Goal: Information Seeking & Learning: Learn about a topic

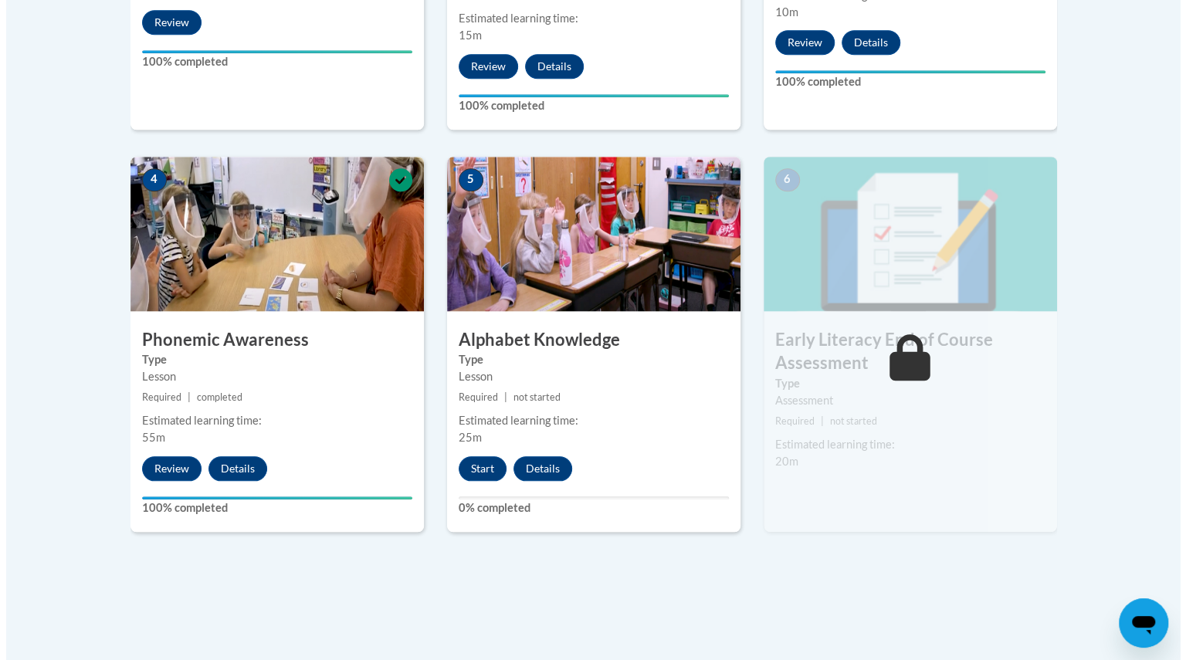
scroll to position [791, 0]
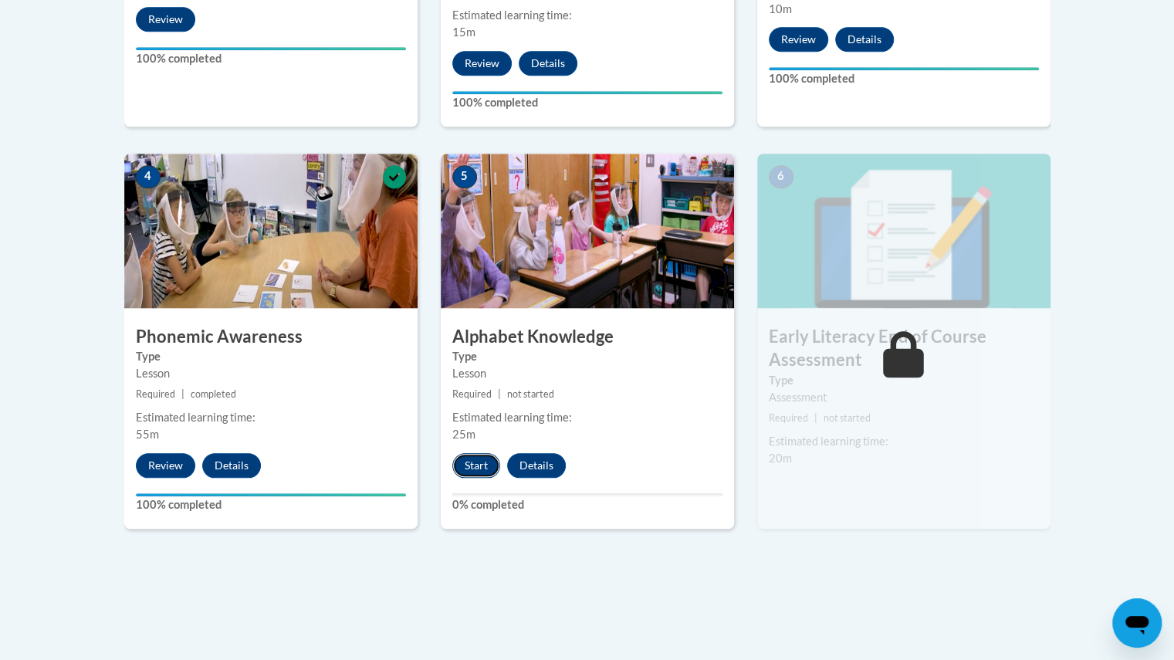
click at [476, 465] on button "Start" at bounding box center [476, 465] width 48 height 25
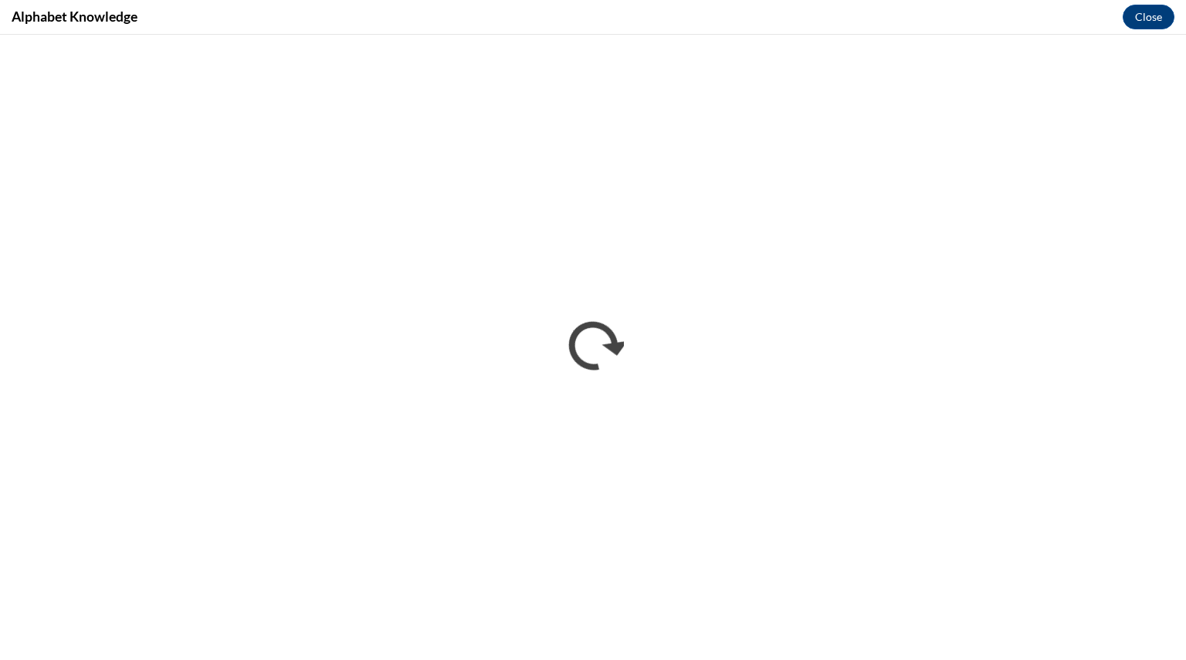
scroll to position [0, 0]
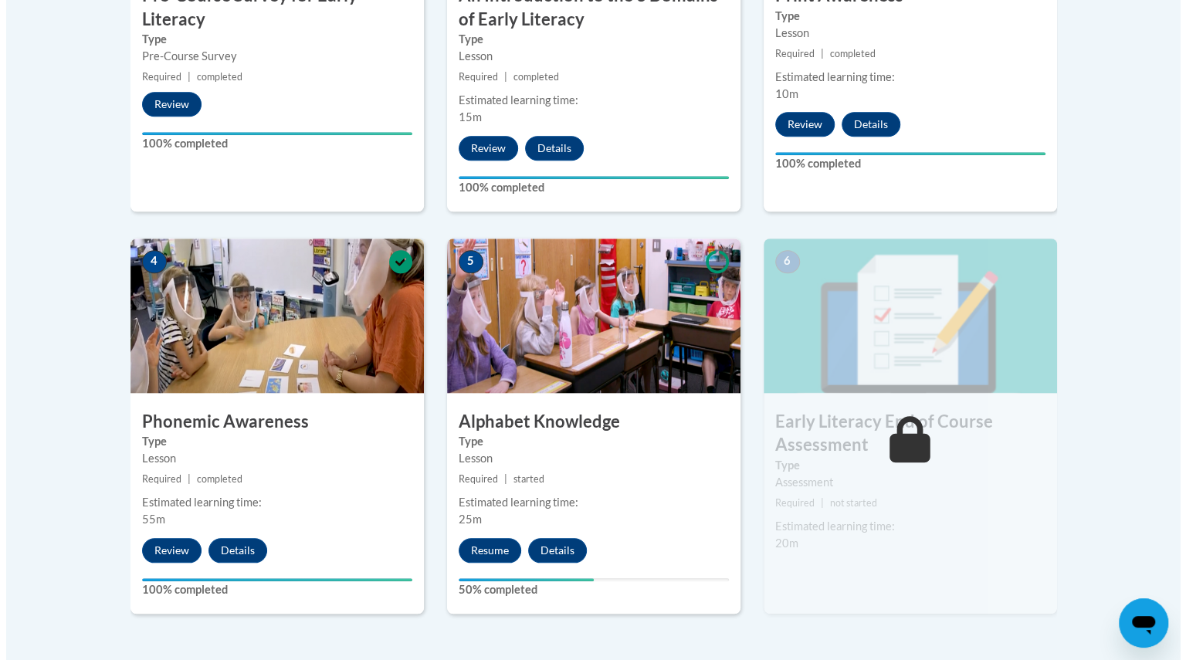
scroll to position [740, 0]
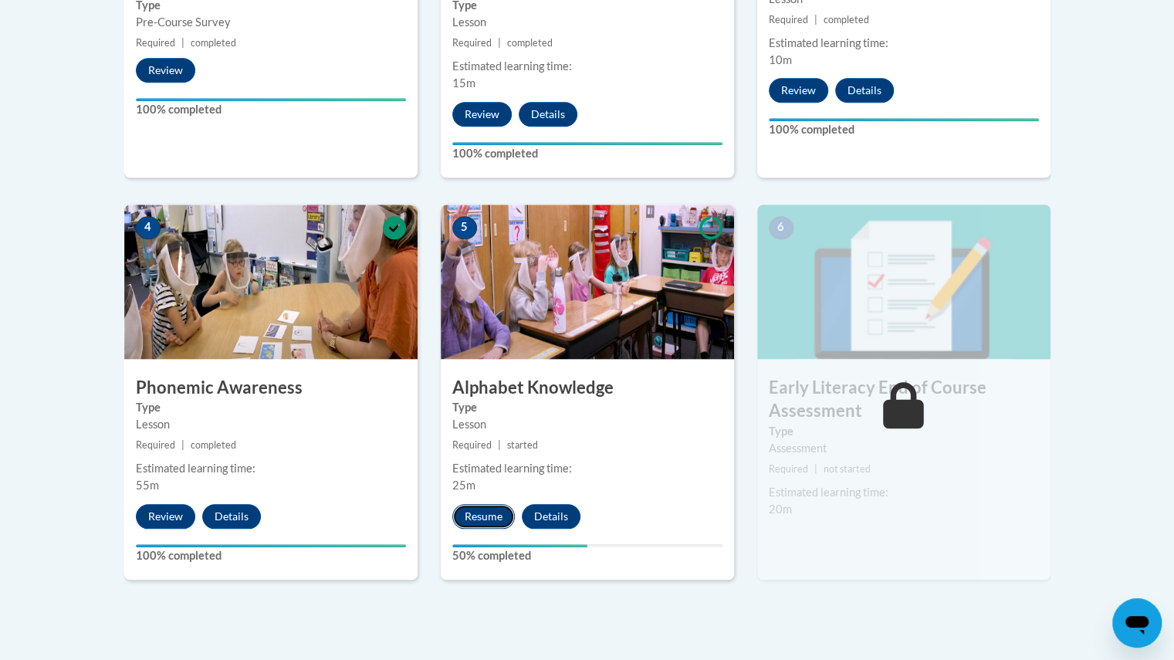
click at [482, 508] on button "Resume" at bounding box center [483, 516] width 63 height 25
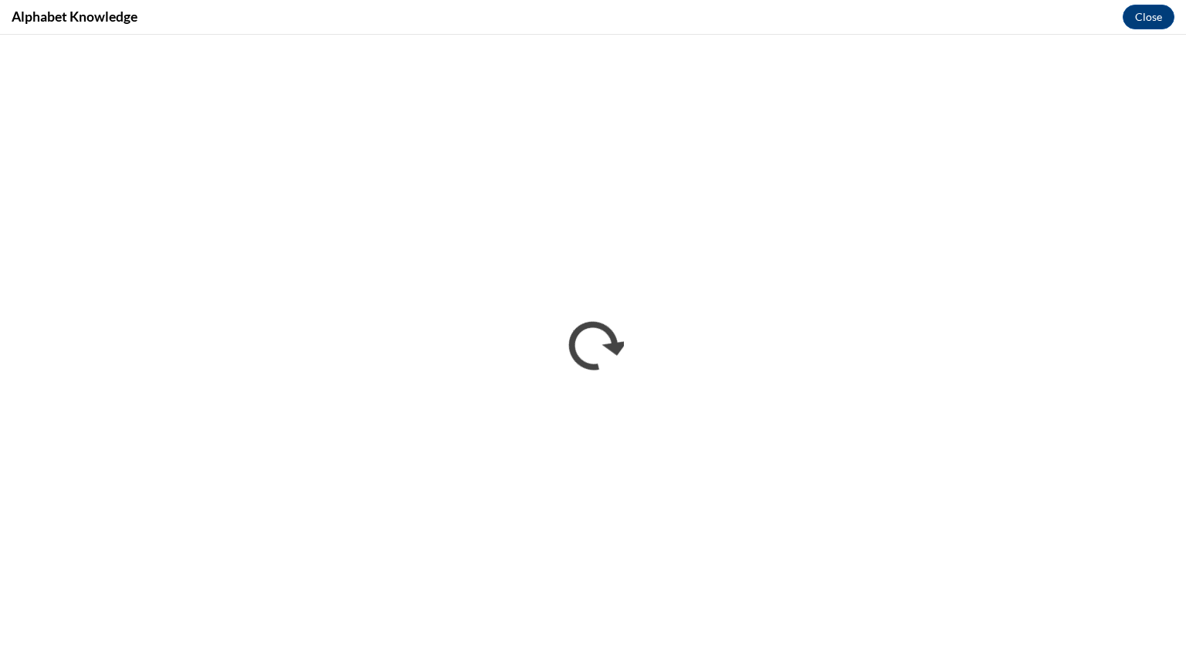
scroll to position [0, 0]
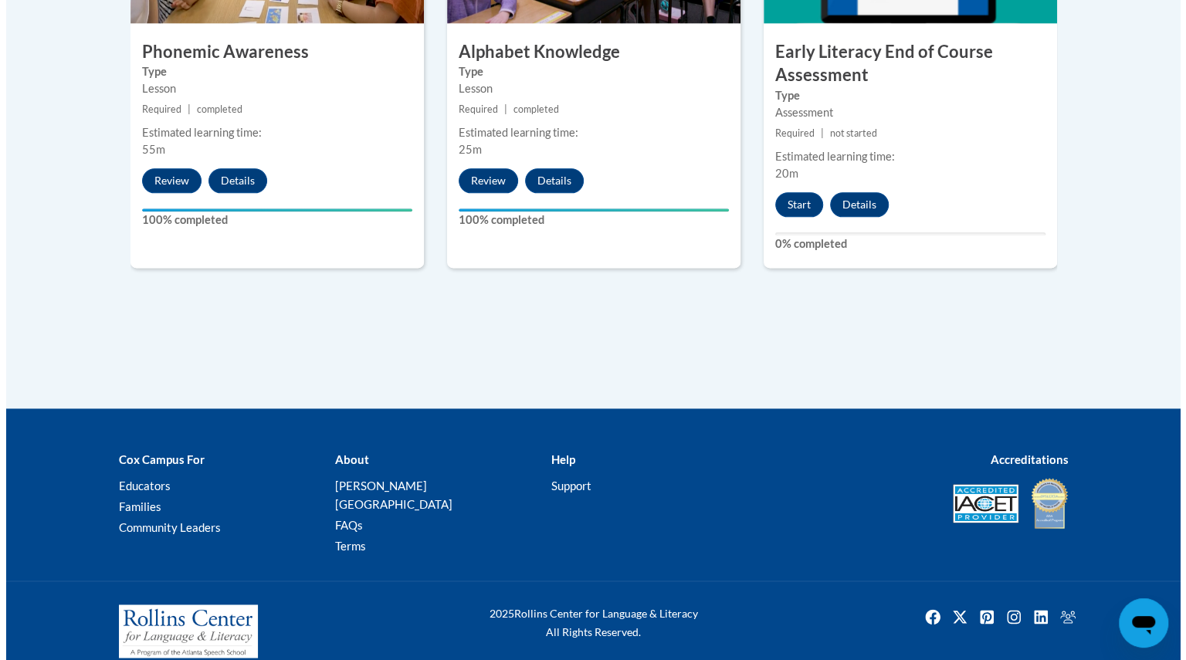
scroll to position [1076, 0]
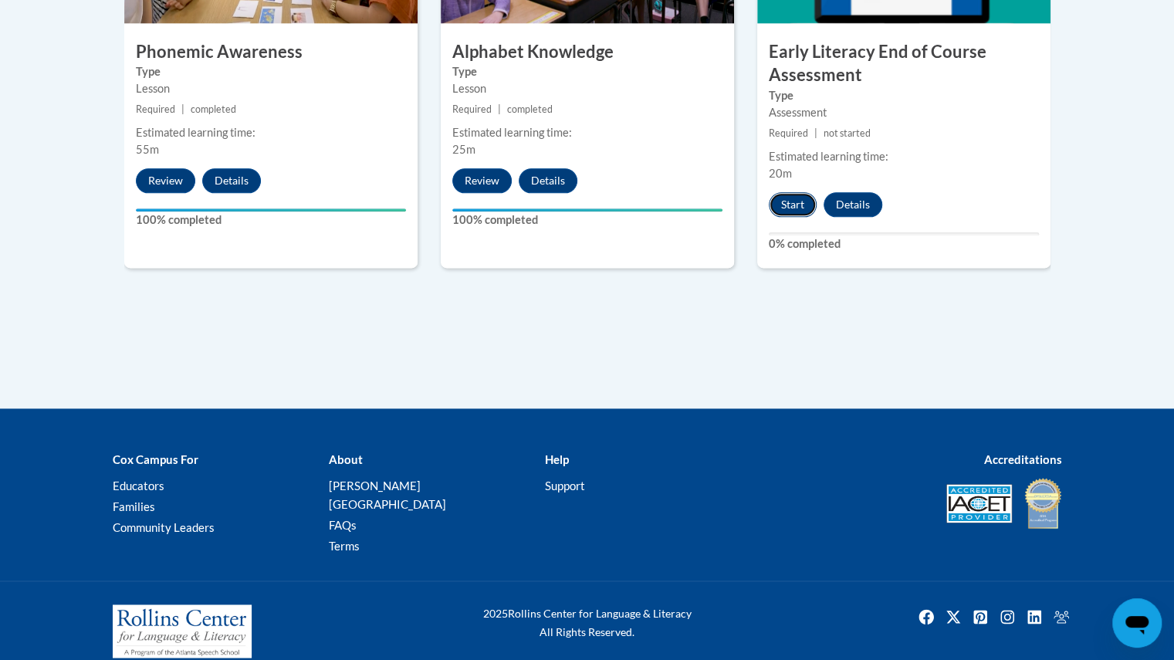
click at [790, 193] on button "Start" at bounding box center [793, 204] width 48 height 25
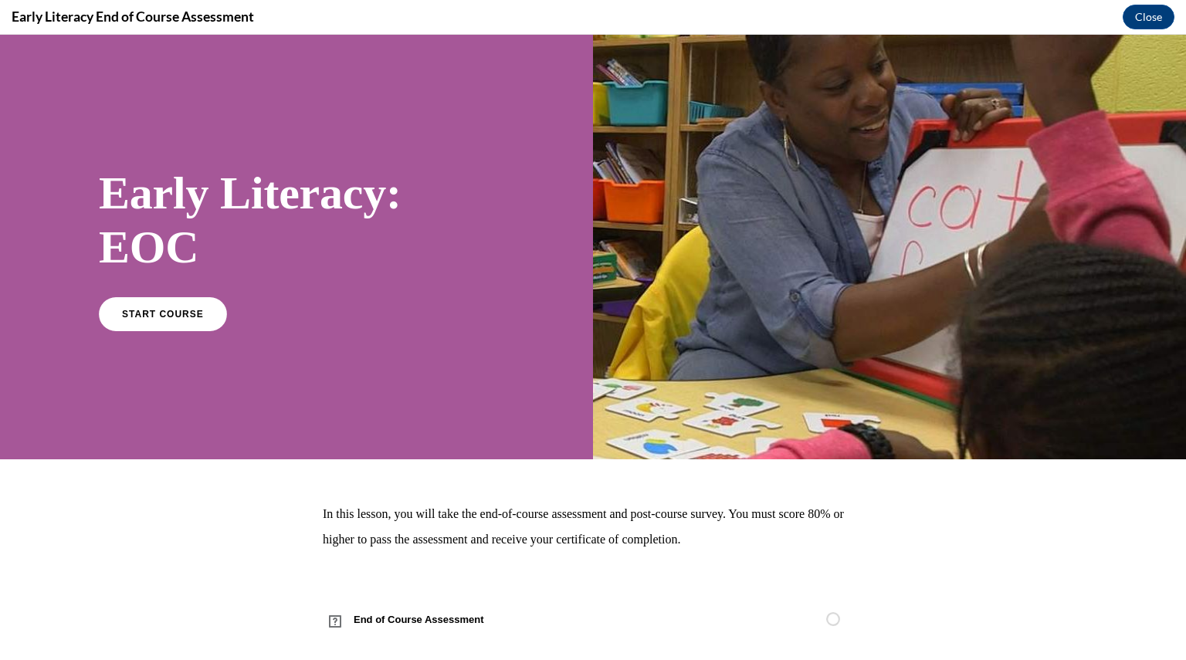
scroll to position [0, 0]
click at [163, 303] on link "START COURSE" at bounding box center [163, 314] width 134 height 36
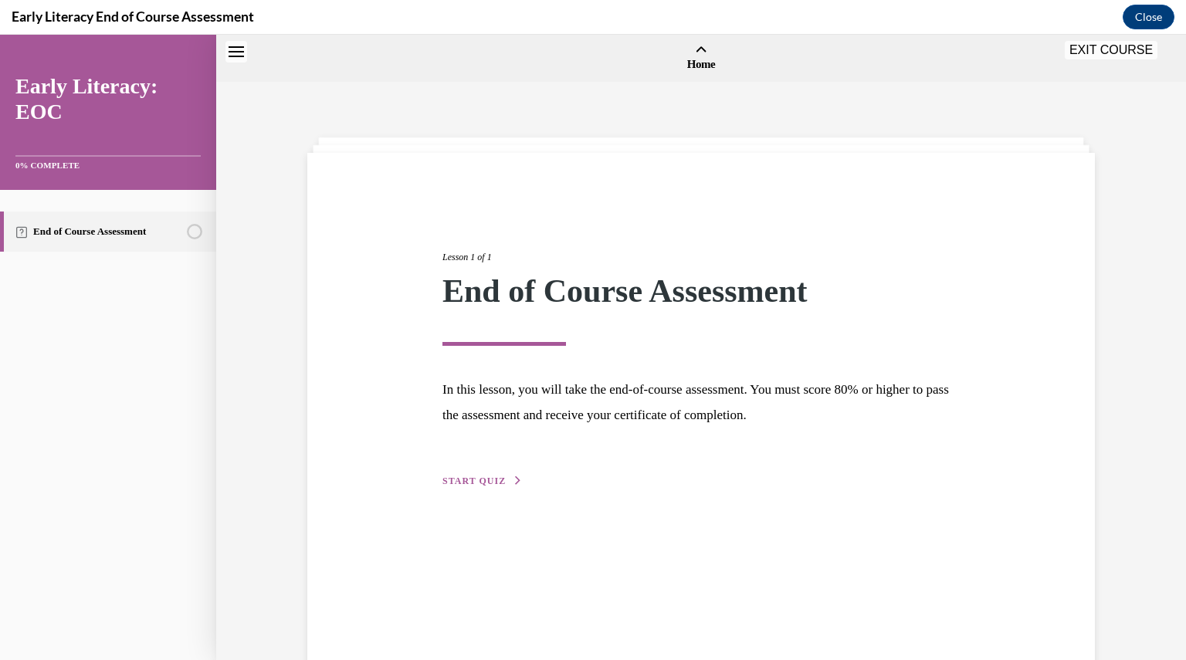
scroll to position [48, 0]
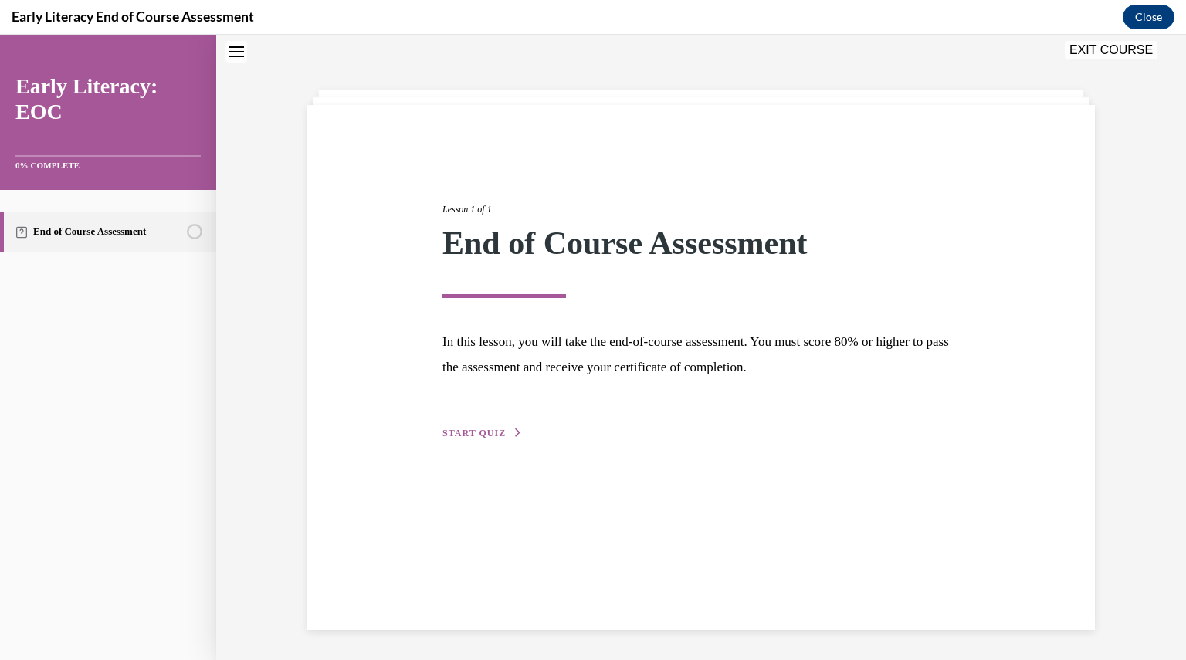
click at [491, 424] on div "Lesson 1 of 1 End of Course Assessment In this lesson, you will take the end-of…" at bounding box center [701, 304] width 540 height 275
click at [491, 428] on span "START QUIZ" at bounding box center [473, 433] width 63 height 11
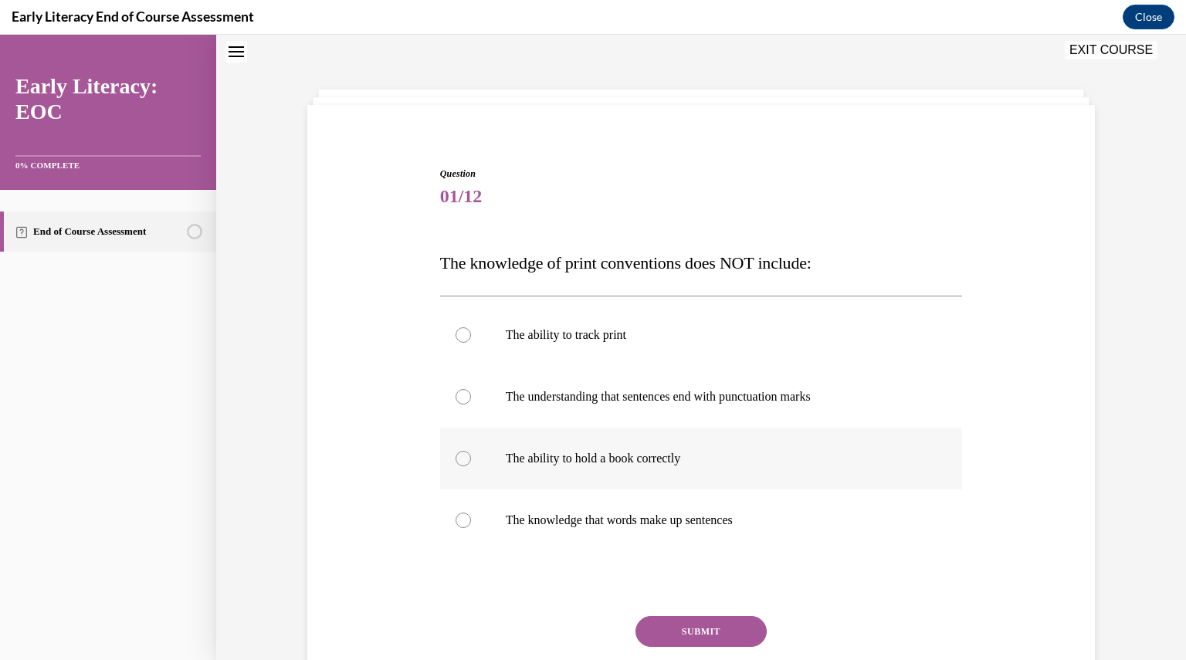
click at [668, 440] on div at bounding box center [701, 459] width 523 height 62
click at [689, 625] on button "SUBMIT" at bounding box center [700, 631] width 131 height 31
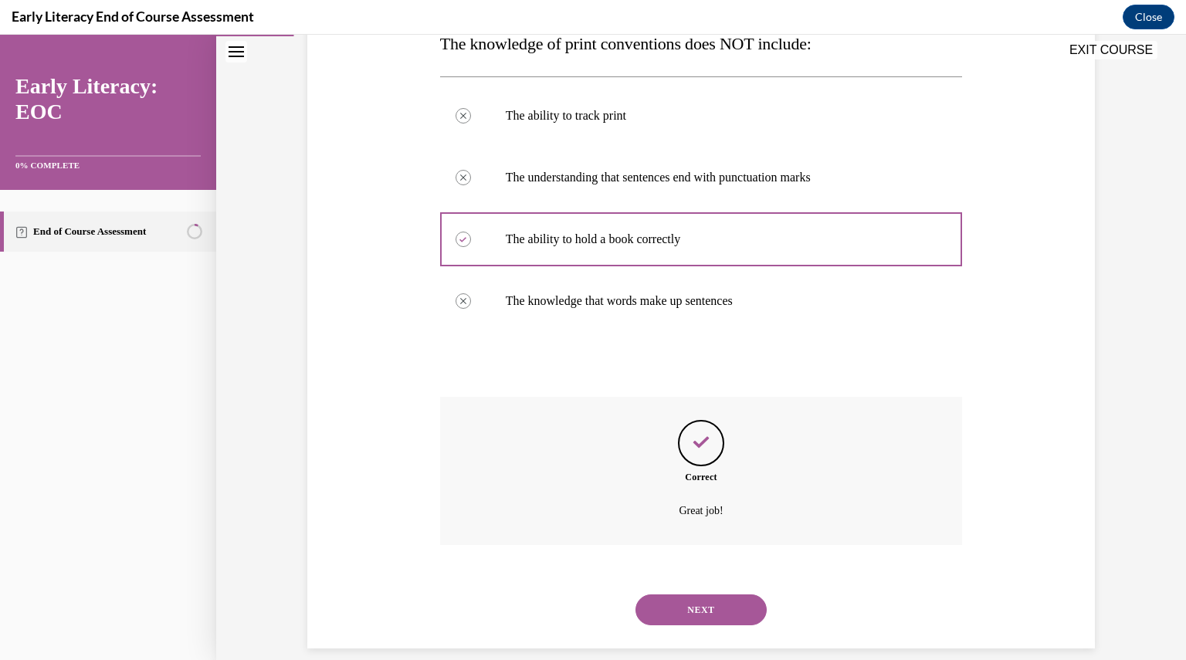
scroll to position [286, 0]
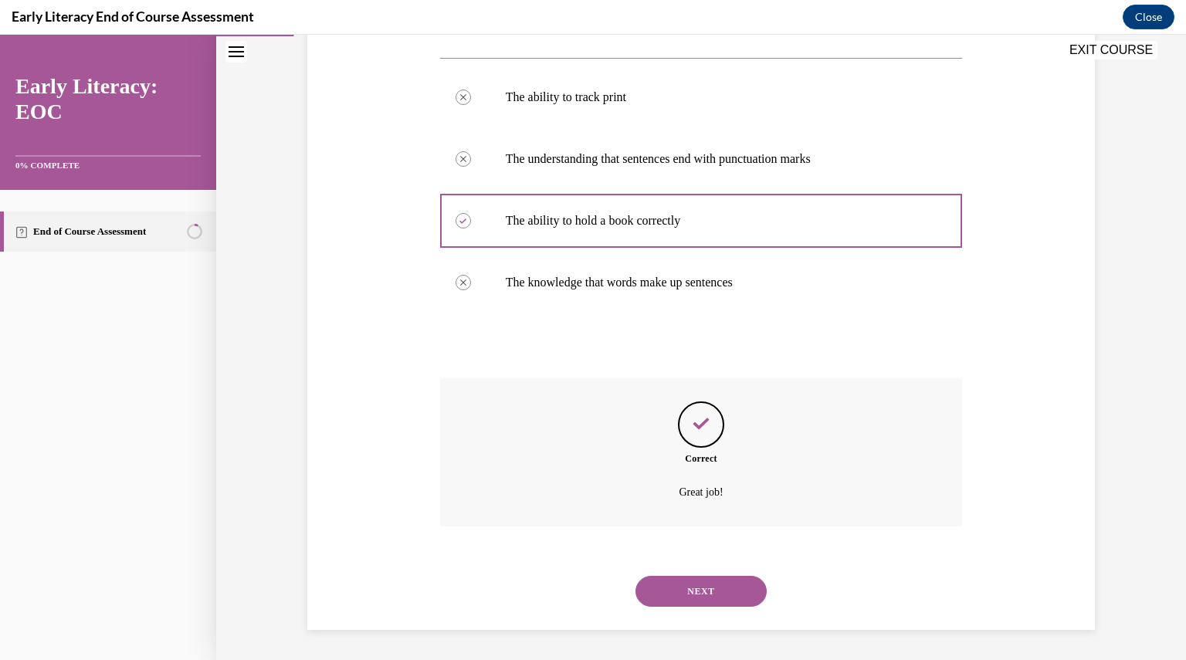
click at [696, 592] on button "NEXT" at bounding box center [700, 591] width 131 height 31
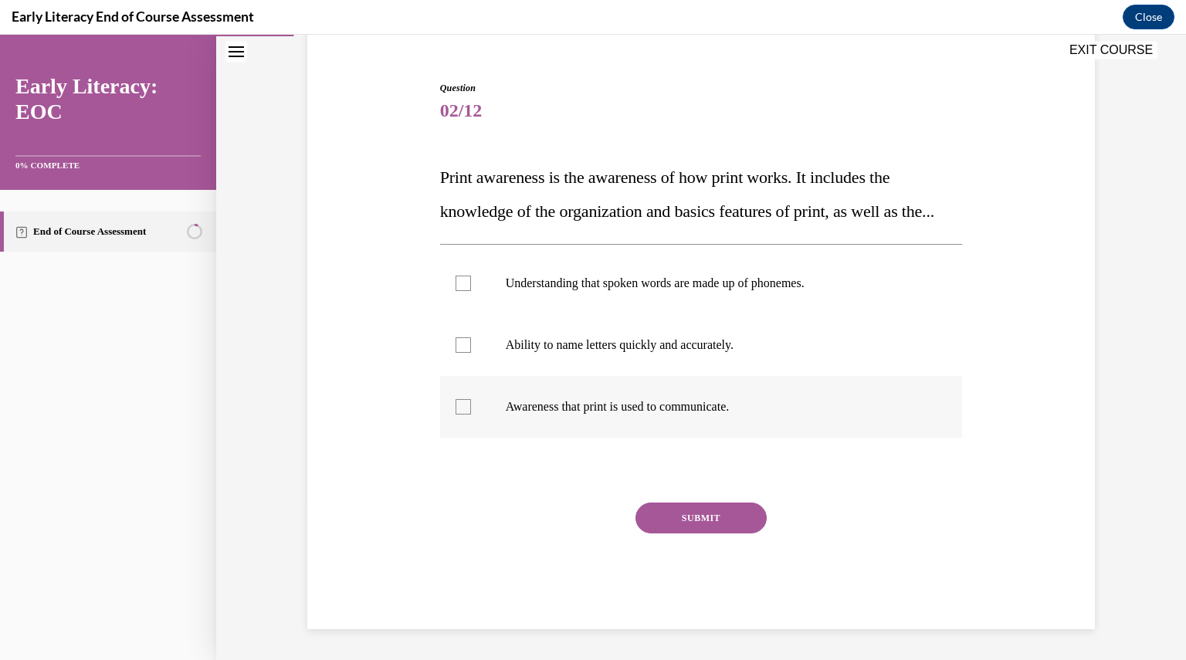
click at [712, 401] on p "Awareness that print is used to communicate." at bounding box center [715, 406] width 418 height 15
click at [712, 521] on button "SUBMIT" at bounding box center [700, 518] width 131 height 31
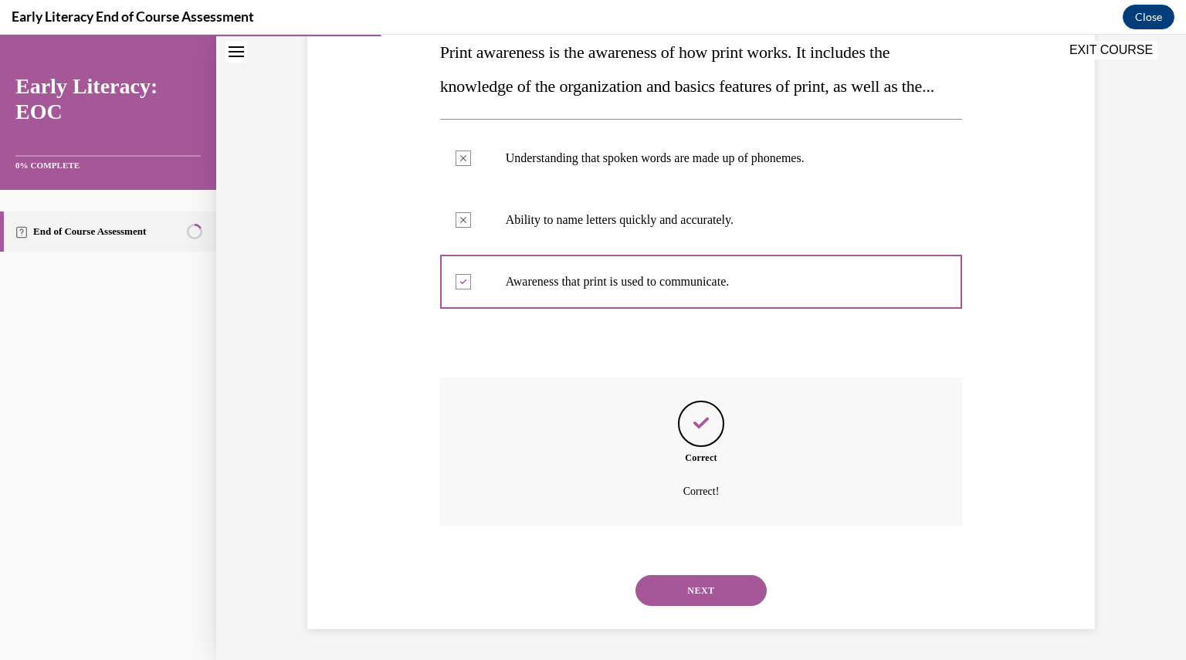
scroll to position [292, 0]
click at [693, 587] on button "NEXT" at bounding box center [700, 590] width 131 height 31
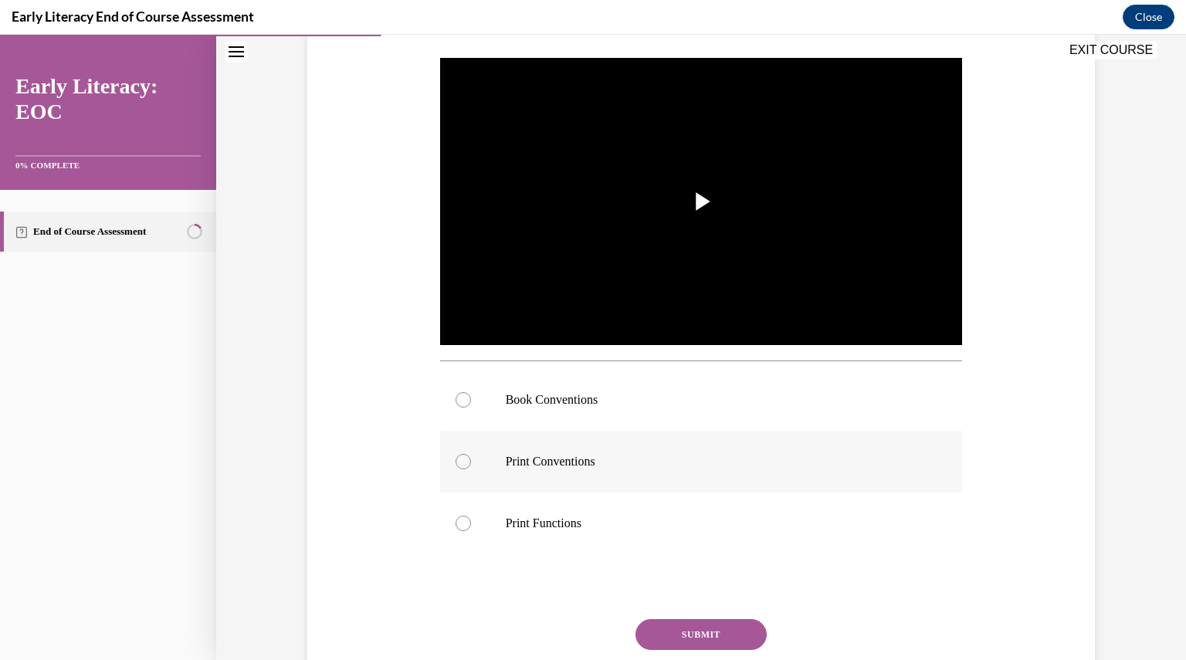
scroll to position [289, 0]
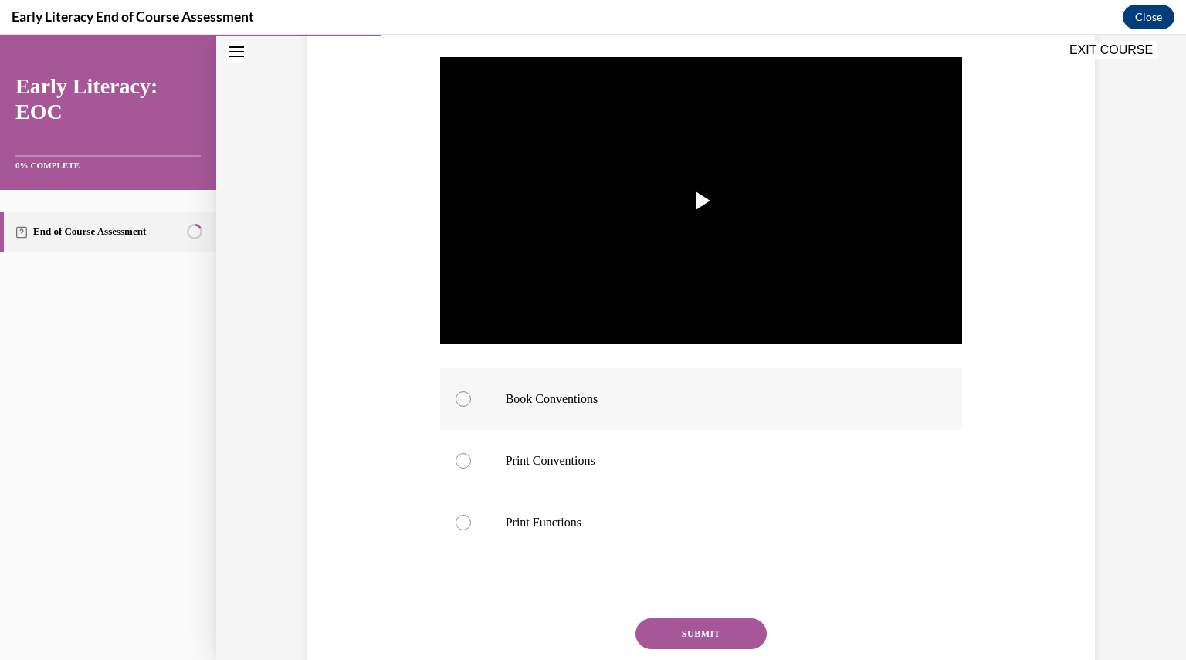
click at [718, 402] on p "Book Conventions" at bounding box center [715, 398] width 418 height 15
click at [712, 628] on button "SUBMIT" at bounding box center [700, 633] width 131 height 31
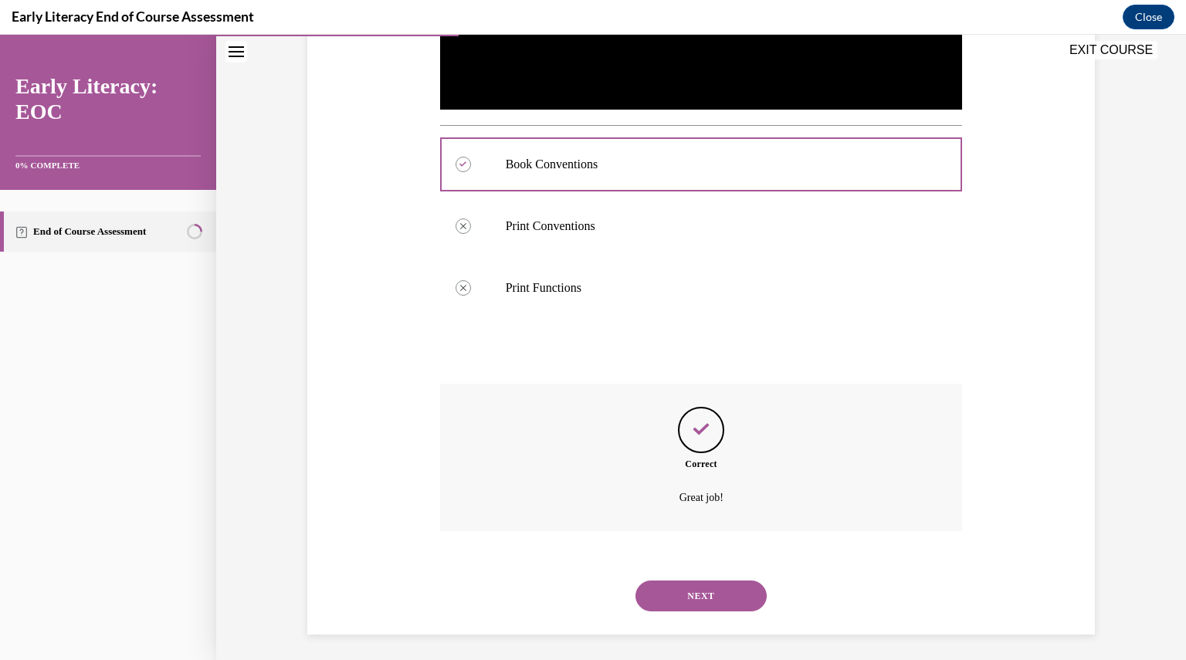
scroll to position [529, 0]
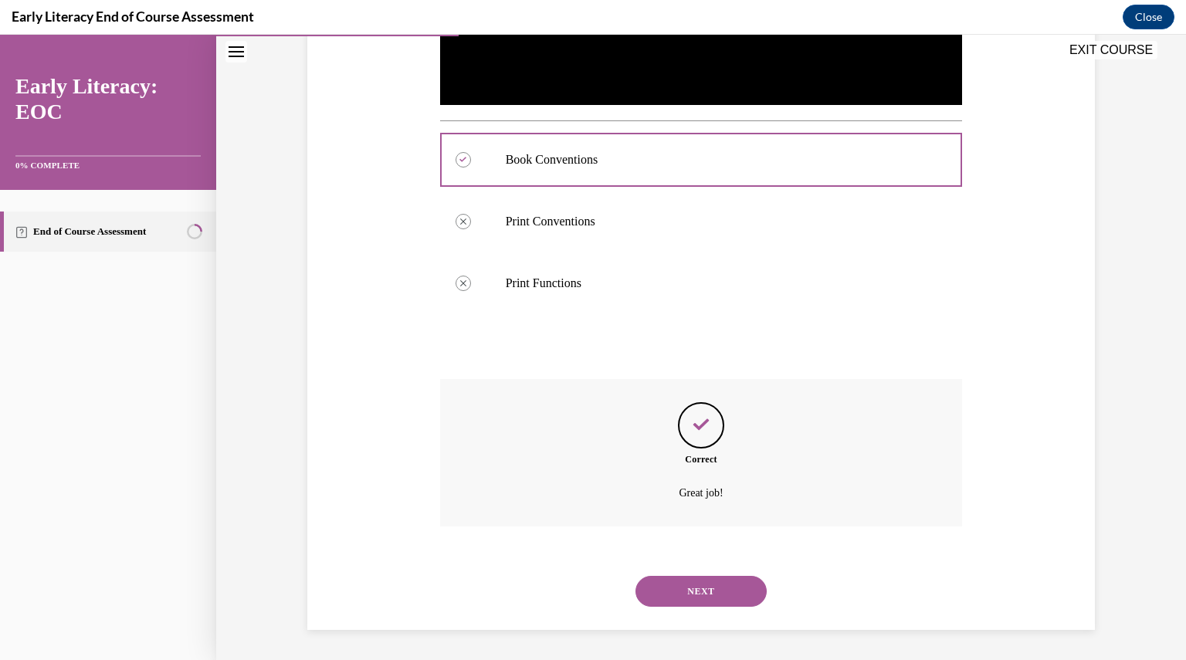
click at [695, 589] on button "NEXT" at bounding box center [700, 591] width 131 height 31
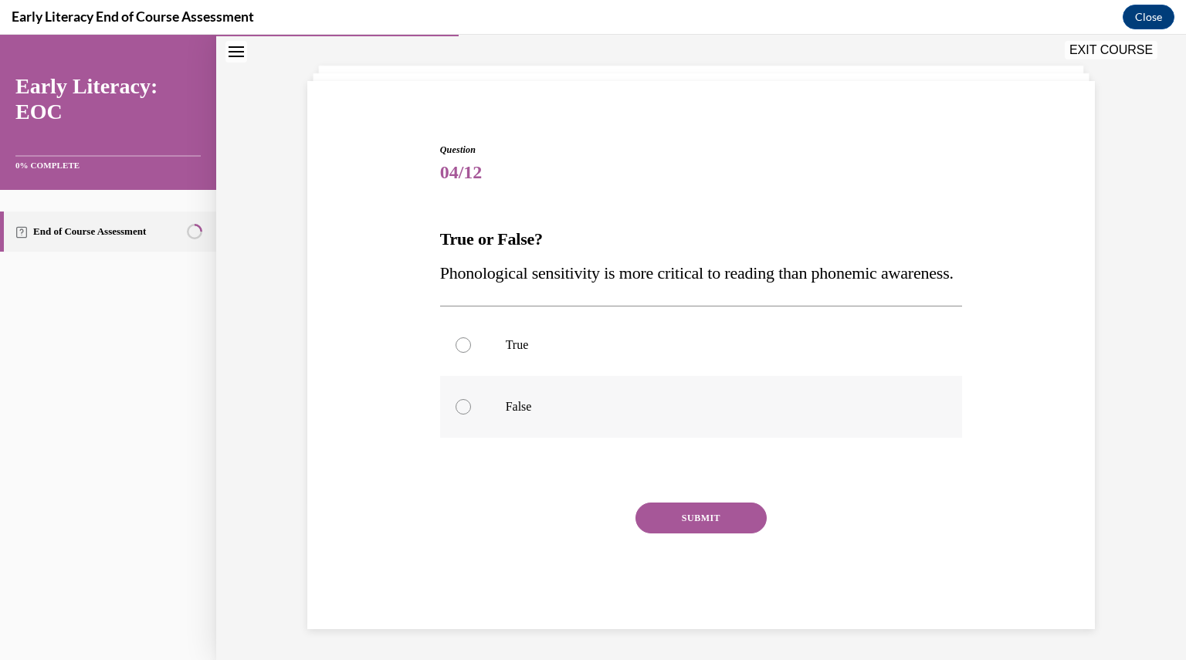
click at [671, 402] on p "False" at bounding box center [715, 406] width 418 height 15
click at [702, 510] on button "SUBMIT" at bounding box center [700, 518] width 131 height 31
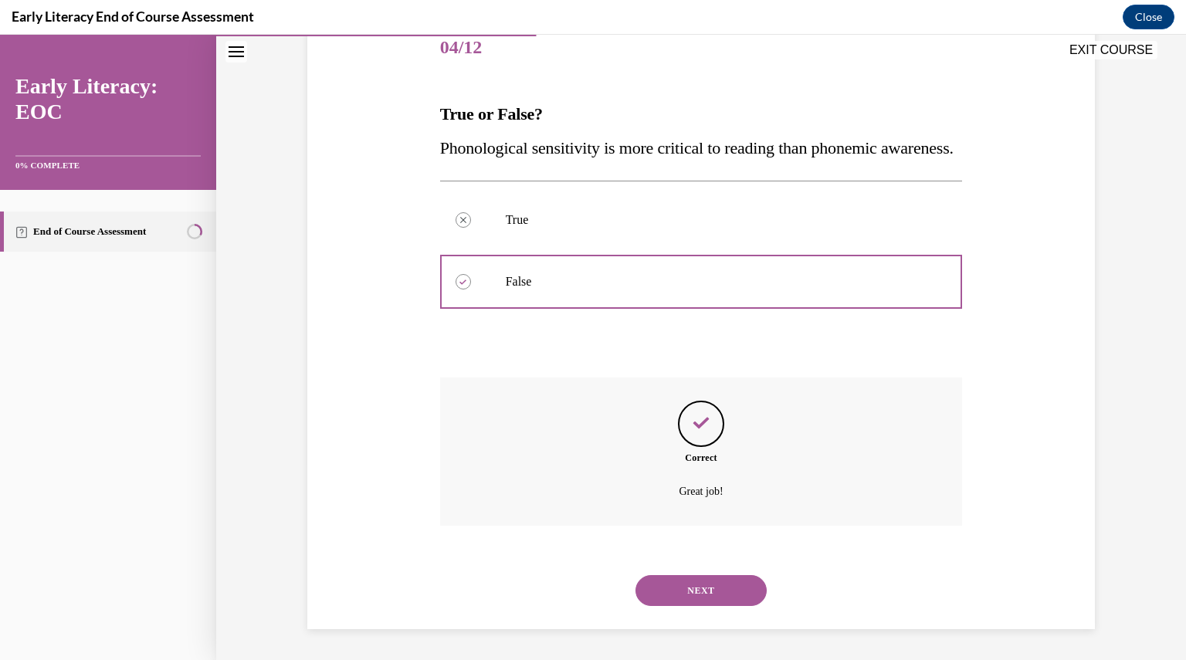
scroll to position [230, 0]
click at [695, 568] on div "NEXT" at bounding box center [701, 591] width 523 height 62
click at [695, 584] on button "NEXT" at bounding box center [700, 590] width 131 height 31
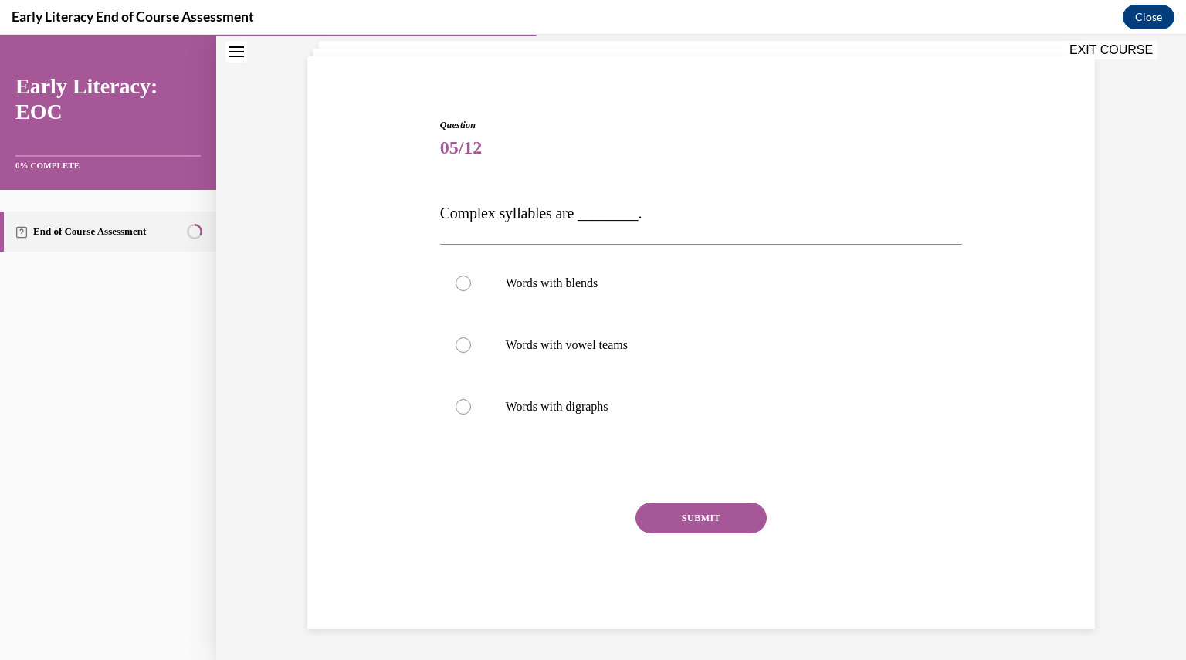
scroll to position [96, 0]
click at [706, 279] on p "Words with blends" at bounding box center [715, 283] width 418 height 15
click at [682, 506] on button "SUBMIT" at bounding box center [700, 518] width 131 height 31
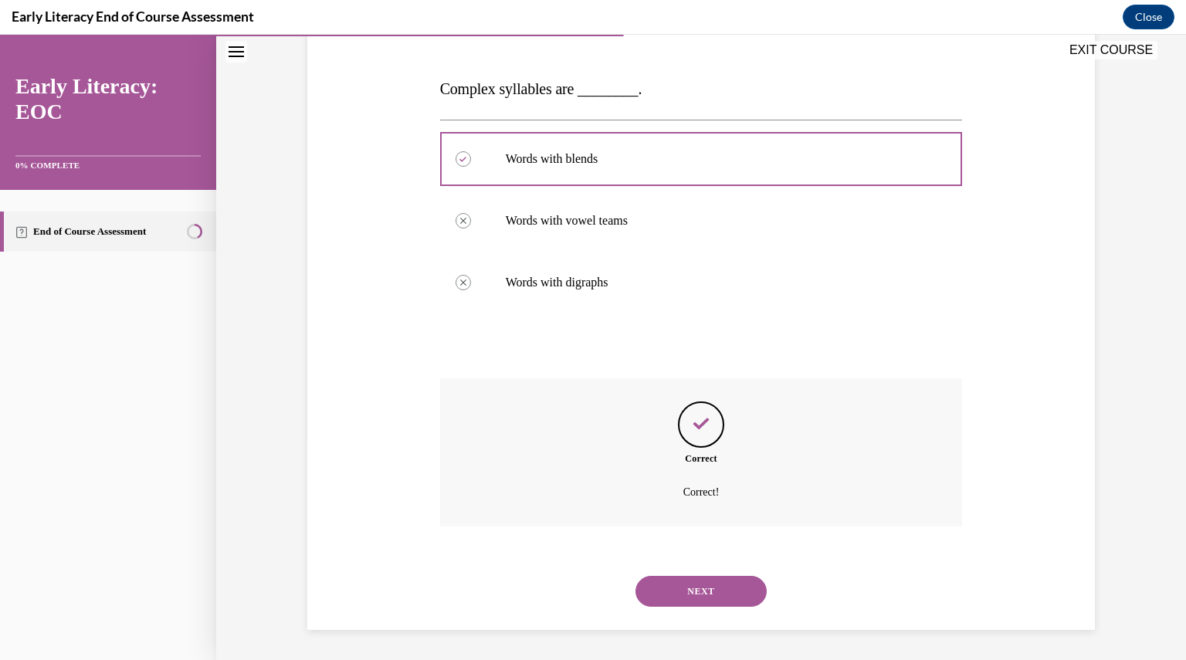
click at [698, 594] on button "NEXT" at bounding box center [700, 591] width 131 height 31
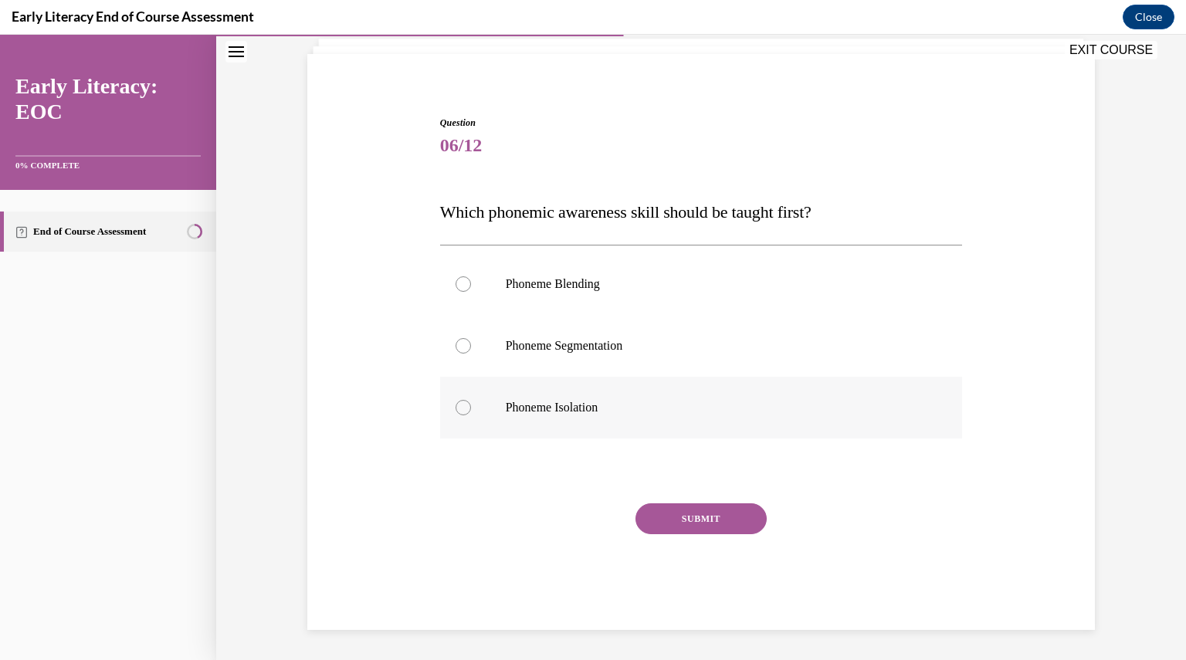
click at [658, 408] on p "Phoneme Isolation" at bounding box center [715, 407] width 418 height 15
click at [688, 514] on button "SUBMIT" at bounding box center [700, 518] width 131 height 31
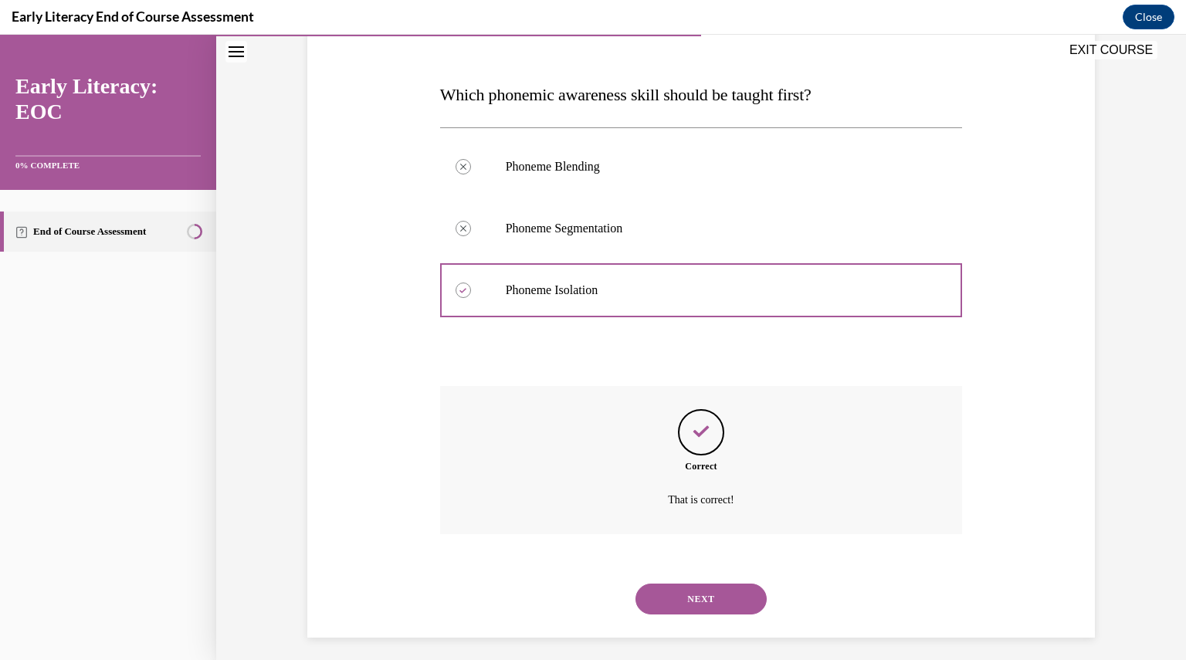
scroll to position [224, 0]
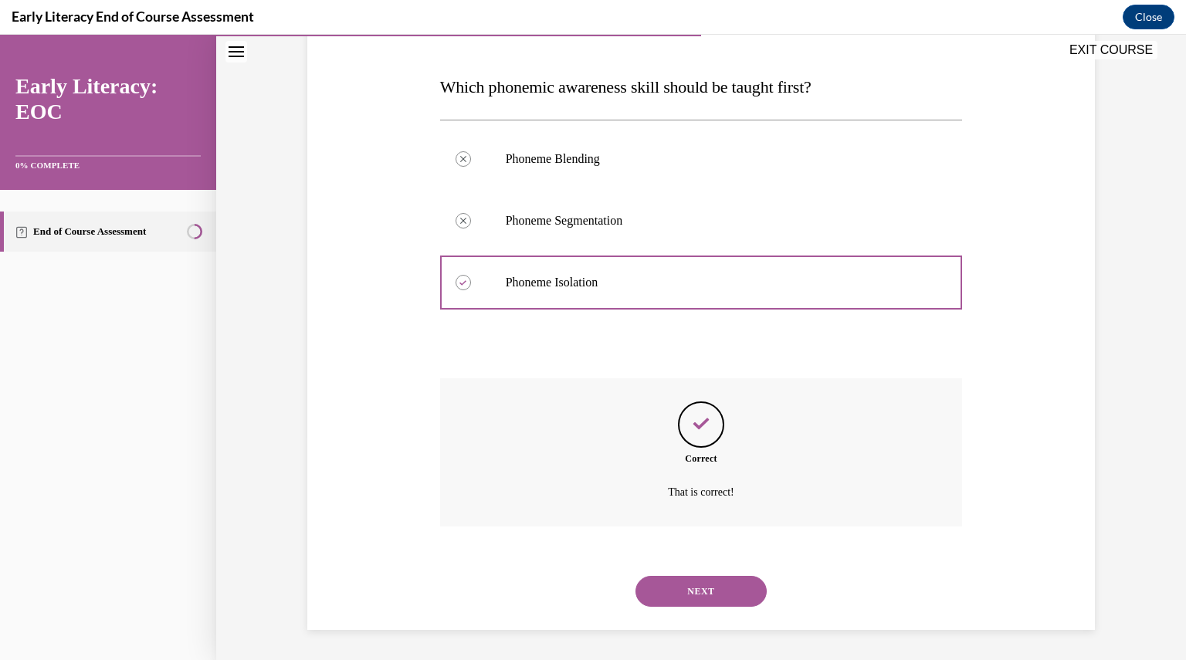
click at [702, 583] on button "NEXT" at bounding box center [700, 591] width 131 height 31
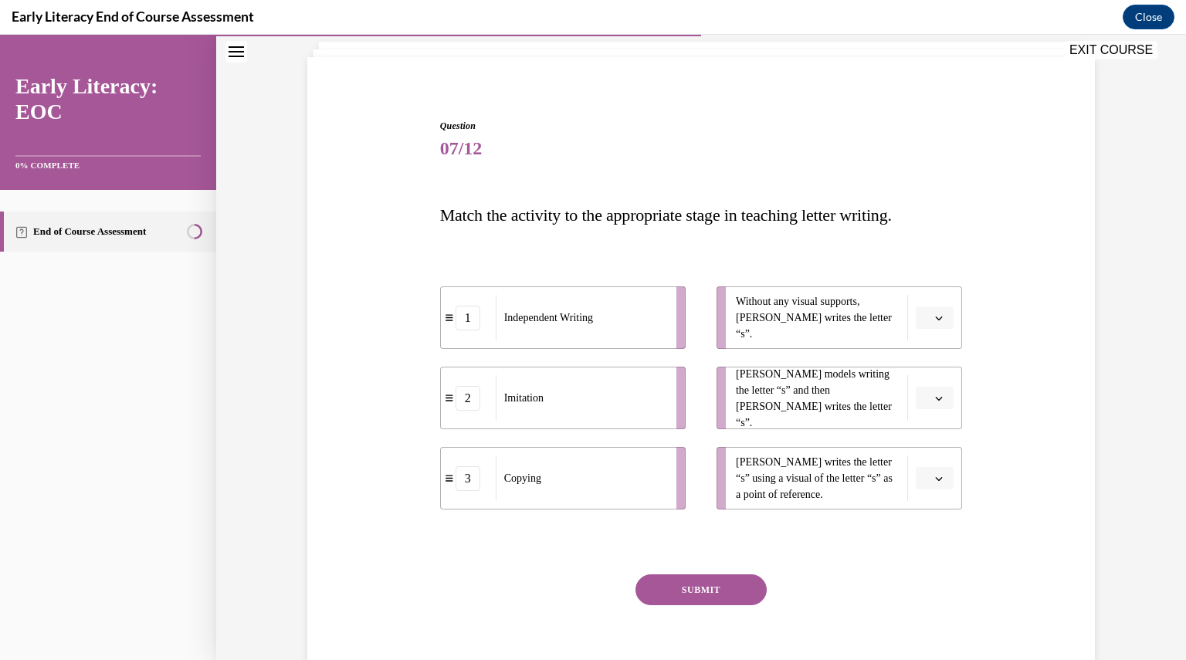
scroll to position [110, 0]
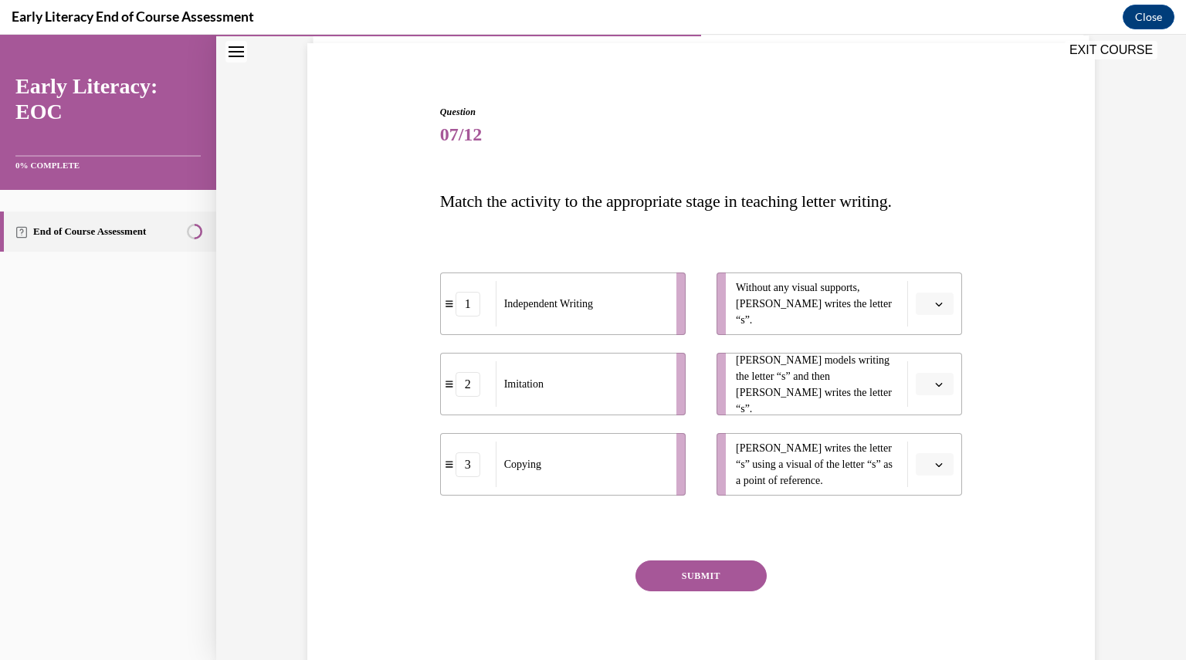
click at [548, 292] on div "Independent Writing" at bounding box center [581, 304] width 171 height 46
click at [469, 310] on div "1" at bounding box center [467, 304] width 25 height 25
click at [614, 306] on div "Independent Writing" at bounding box center [581, 304] width 171 height 46
drag, startPoint x: 476, startPoint y: 400, endPoint x: 468, endPoint y: 248, distance: 152.3
click at [468, 248] on li "2 Imitation" at bounding box center [556, 236] width 245 height 63
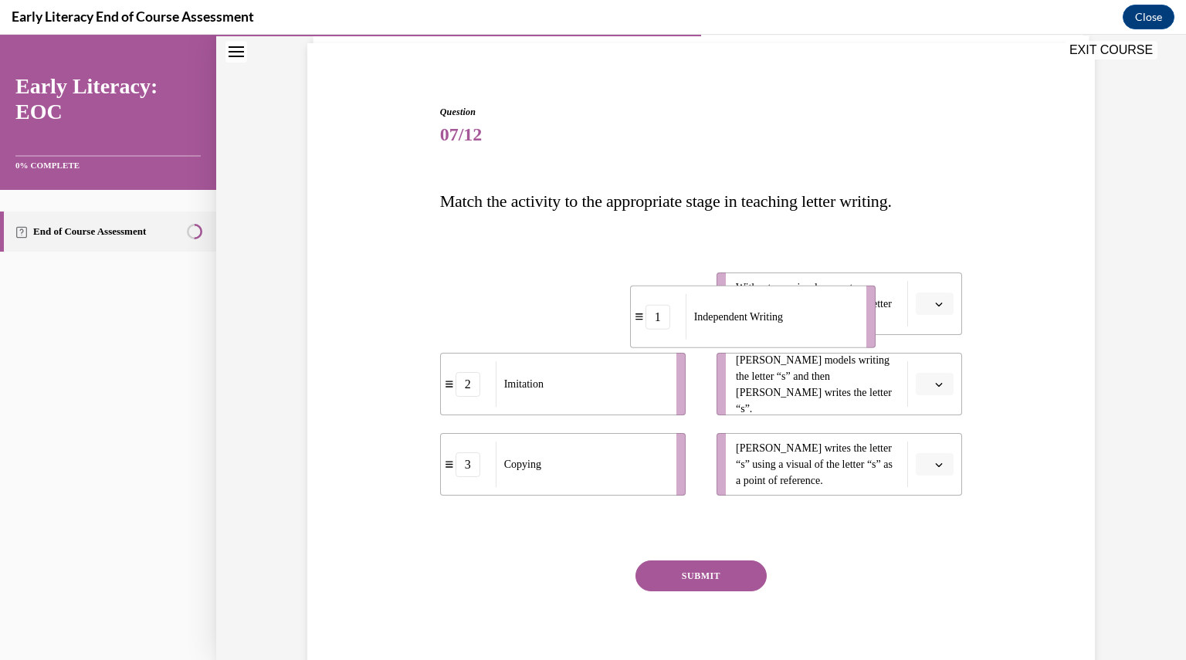
drag, startPoint x: 445, startPoint y: 304, endPoint x: 560, endPoint y: 309, distance: 115.9
click at [635, 312] on icon at bounding box center [639, 316] width 8 height 8
click at [916, 301] on button "1" at bounding box center [935, 304] width 38 height 23
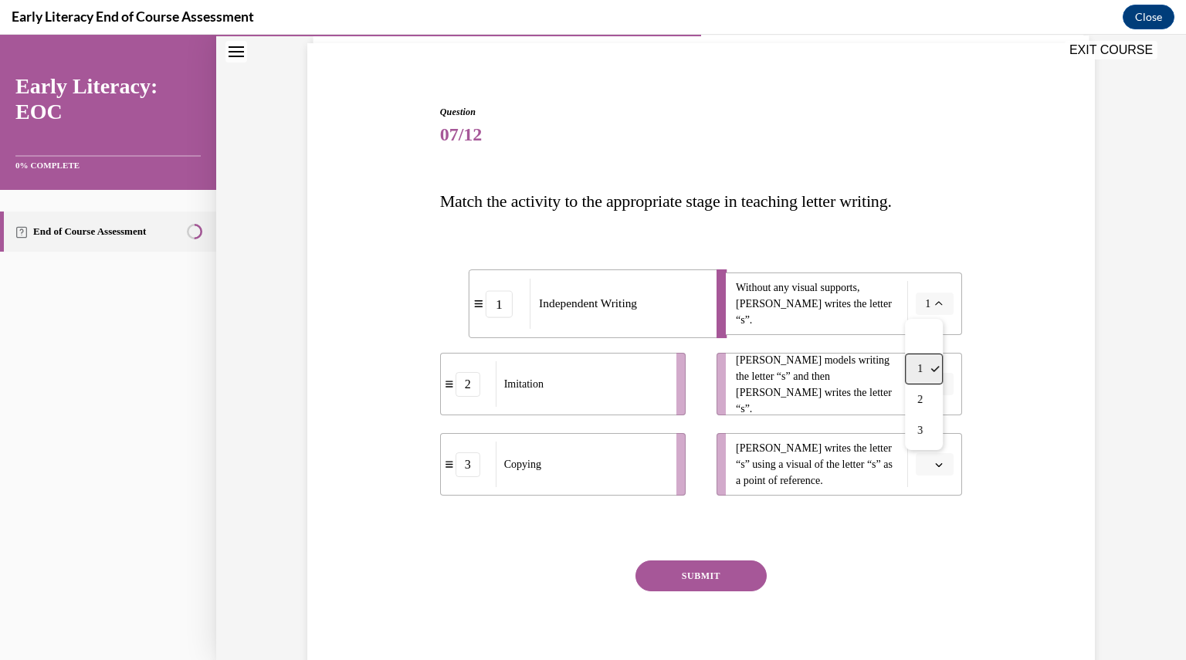
click at [936, 384] on div "1" at bounding box center [924, 369] width 38 height 31
click at [929, 312] on button "1" at bounding box center [935, 304] width 38 height 23
click at [931, 396] on div "2" at bounding box center [924, 399] width 38 height 31
click at [936, 384] on icon "button" at bounding box center [939, 385] width 7 height 4
click at [934, 444] on div "1" at bounding box center [927, 449] width 38 height 31
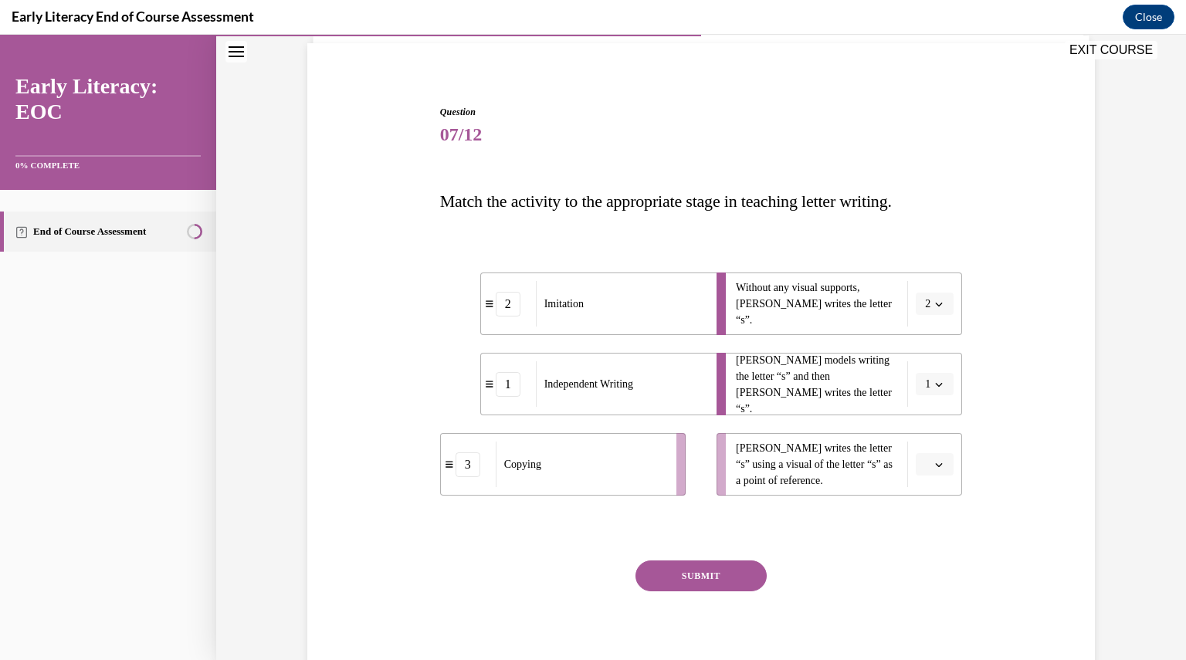
click at [934, 455] on button "button" at bounding box center [935, 464] width 38 height 23
drag, startPoint x: 937, startPoint y: 584, endPoint x: 845, endPoint y: 603, distance: 94.6
click at [845, 603] on div "SUBMIT" at bounding box center [701, 598] width 523 height 77
click at [943, 462] on button "button" at bounding box center [935, 464] width 38 height 23
click at [932, 590] on div "3" at bounding box center [927, 591] width 38 height 31
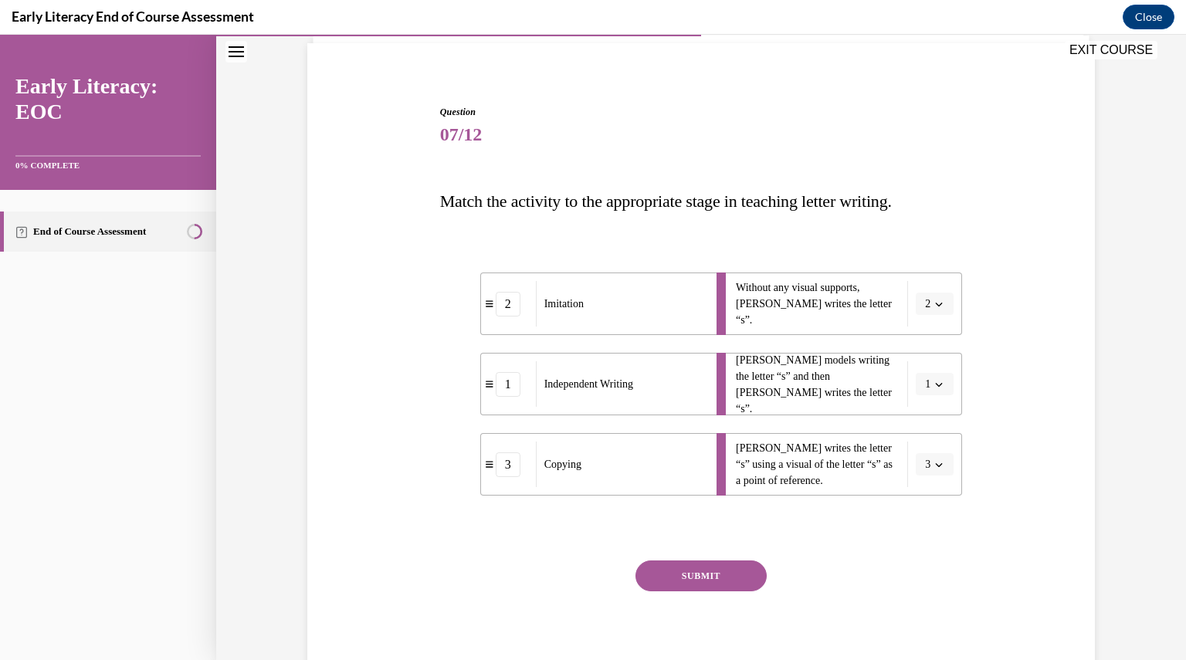
click at [735, 584] on button "SUBMIT" at bounding box center [700, 575] width 131 height 31
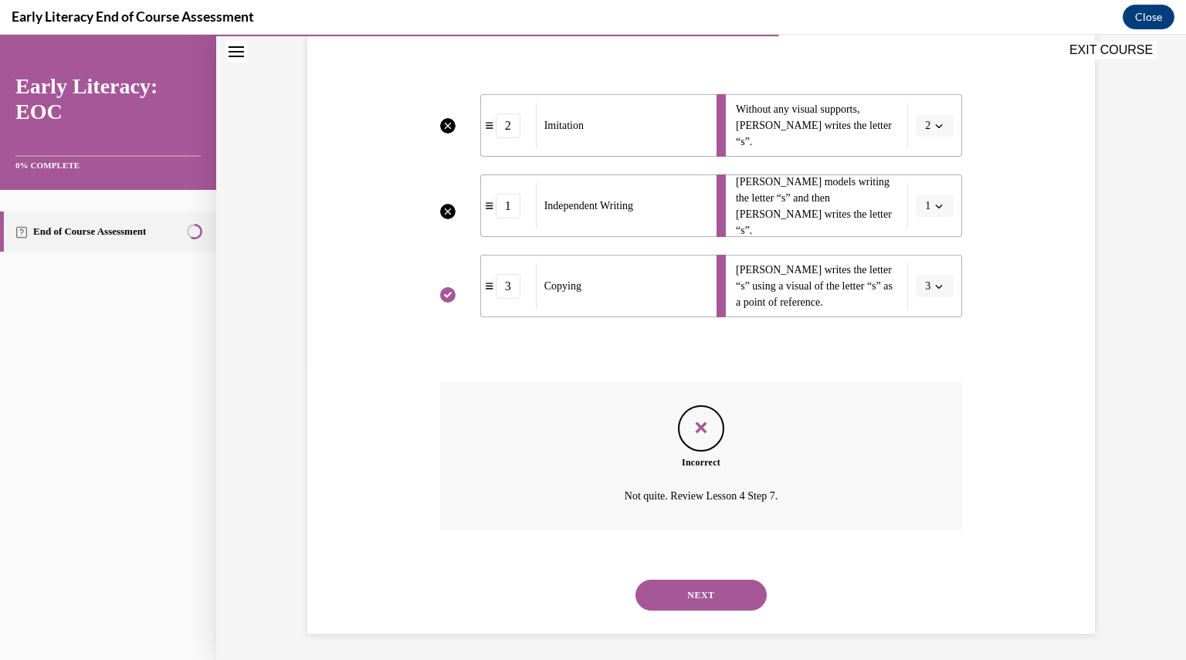
scroll to position [292, 0]
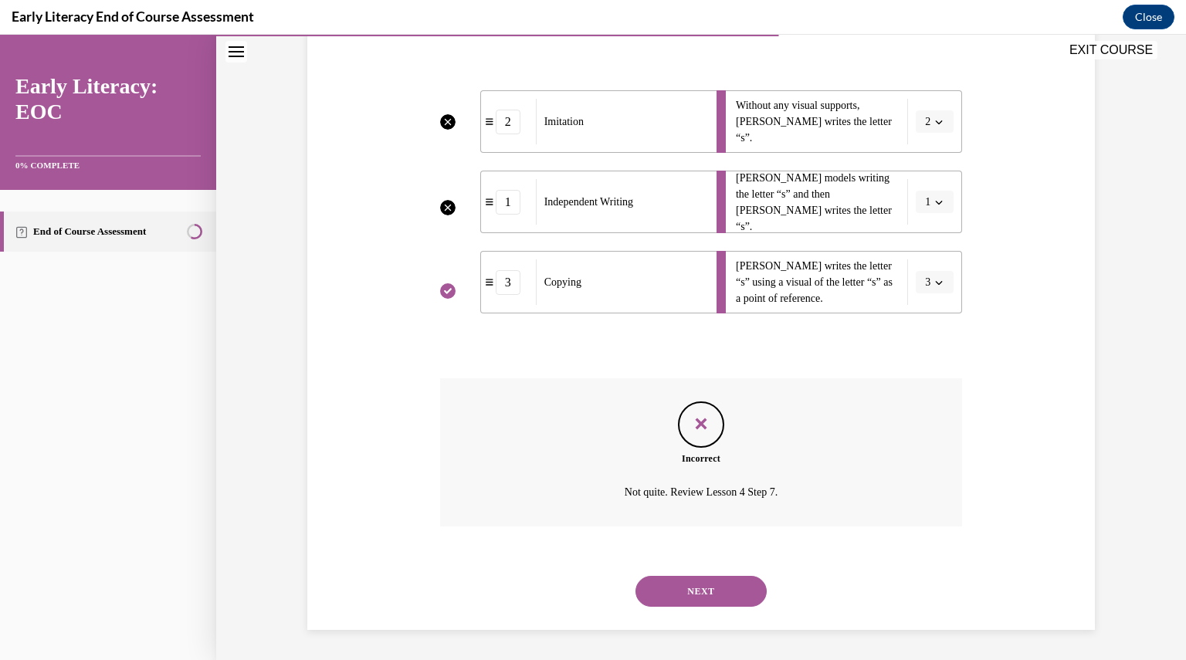
click at [506, 197] on div "1" at bounding box center [508, 202] width 25 height 25
click at [701, 592] on button "NEXT" at bounding box center [700, 591] width 131 height 31
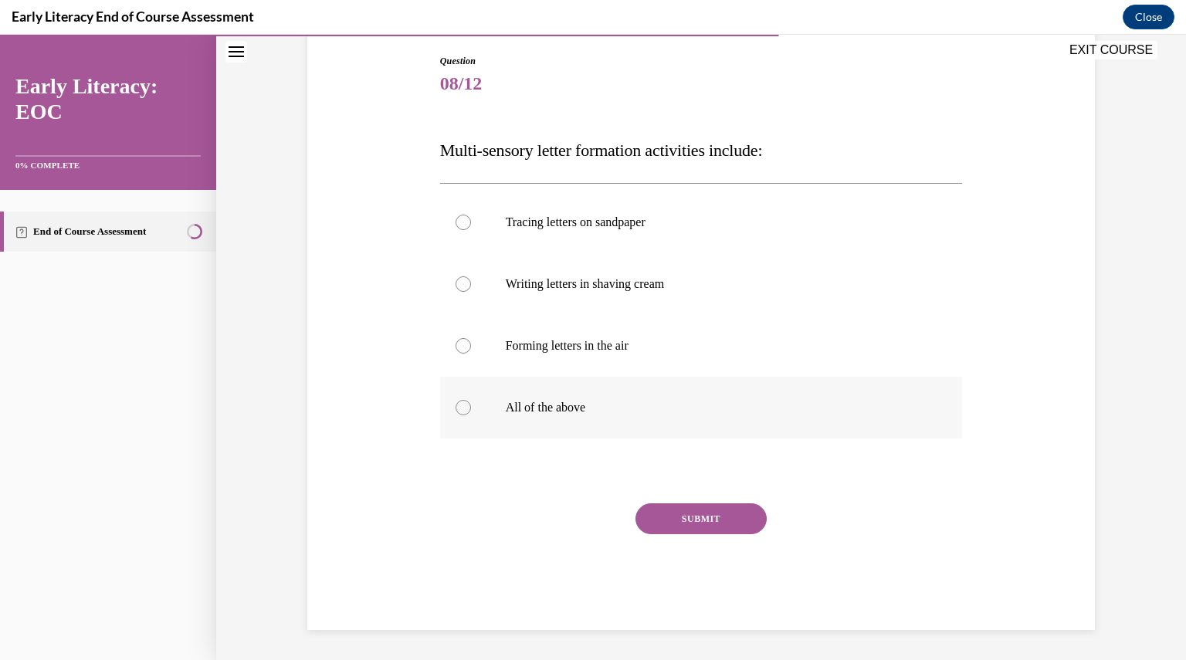
click at [636, 405] on p "All of the above" at bounding box center [715, 407] width 418 height 15
click at [695, 515] on button "SUBMIT" at bounding box center [700, 518] width 131 height 31
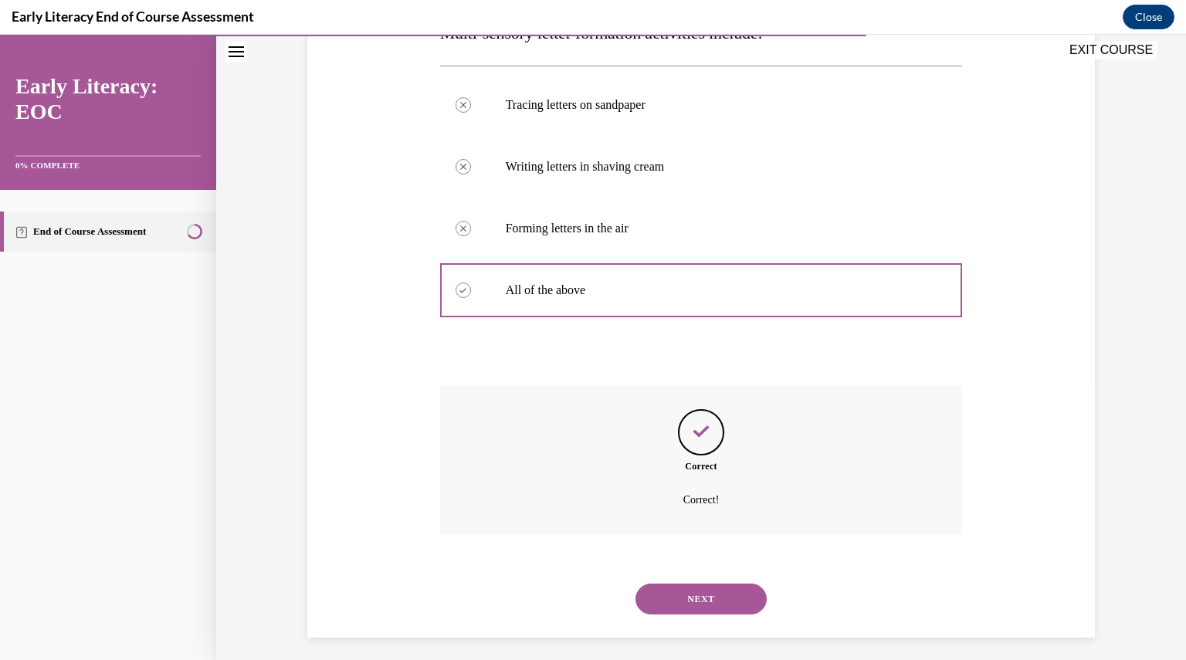
scroll to position [286, 0]
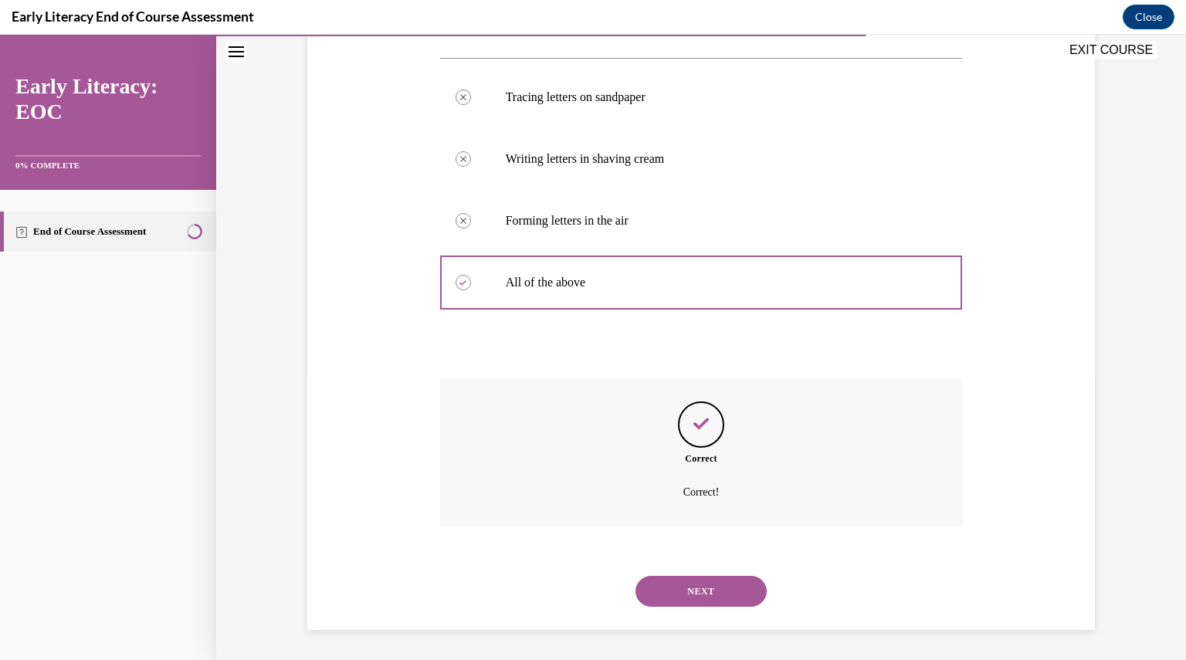
click at [704, 592] on button "NEXT" at bounding box center [700, 591] width 131 height 31
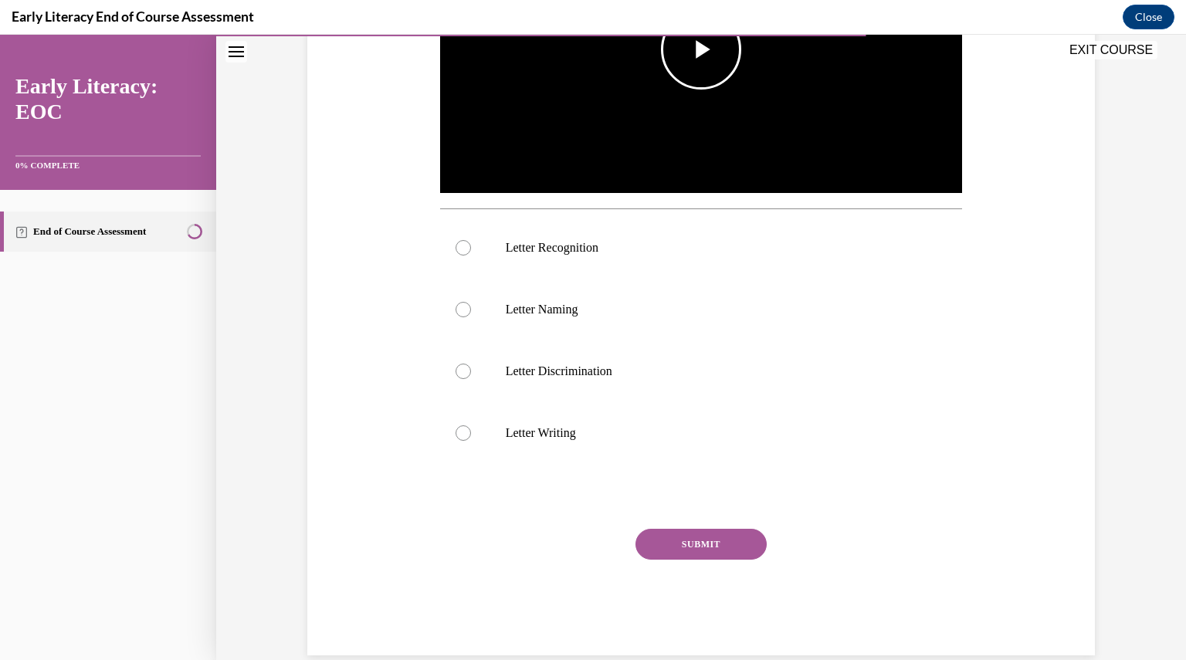
scroll to position [465, 0]
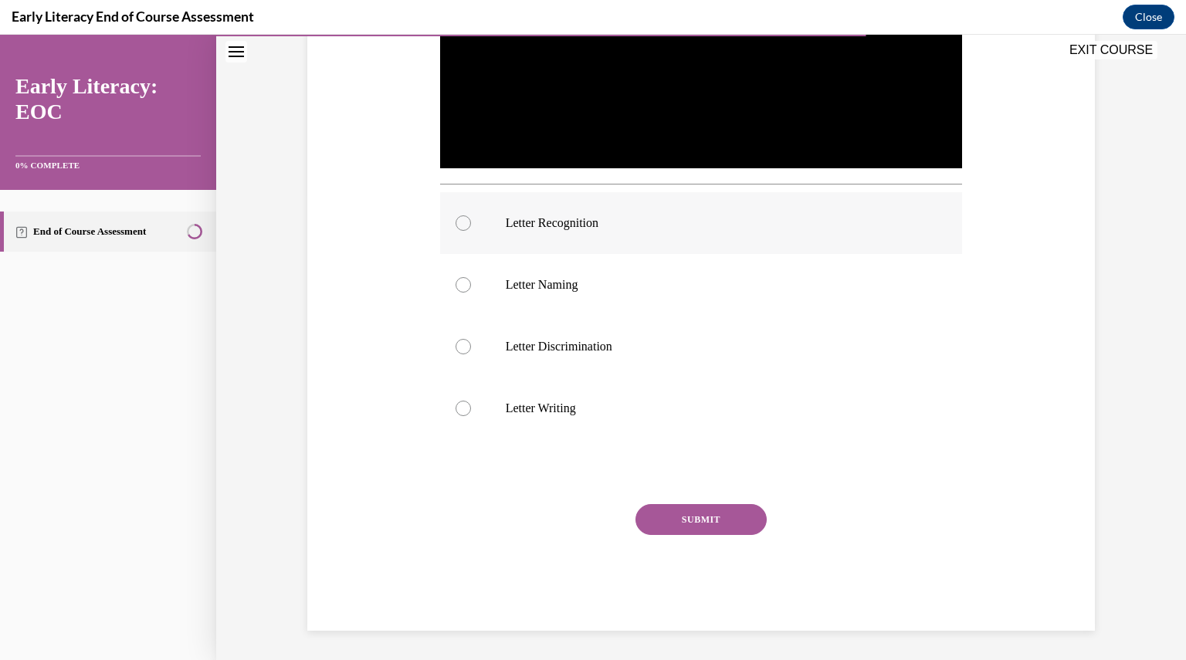
click at [682, 231] on div at bounding box center [701, 223] width 523 height 62
click at [675, 513] on button "SUBMIT" at bounding box center [700, 519] width 131 height 31
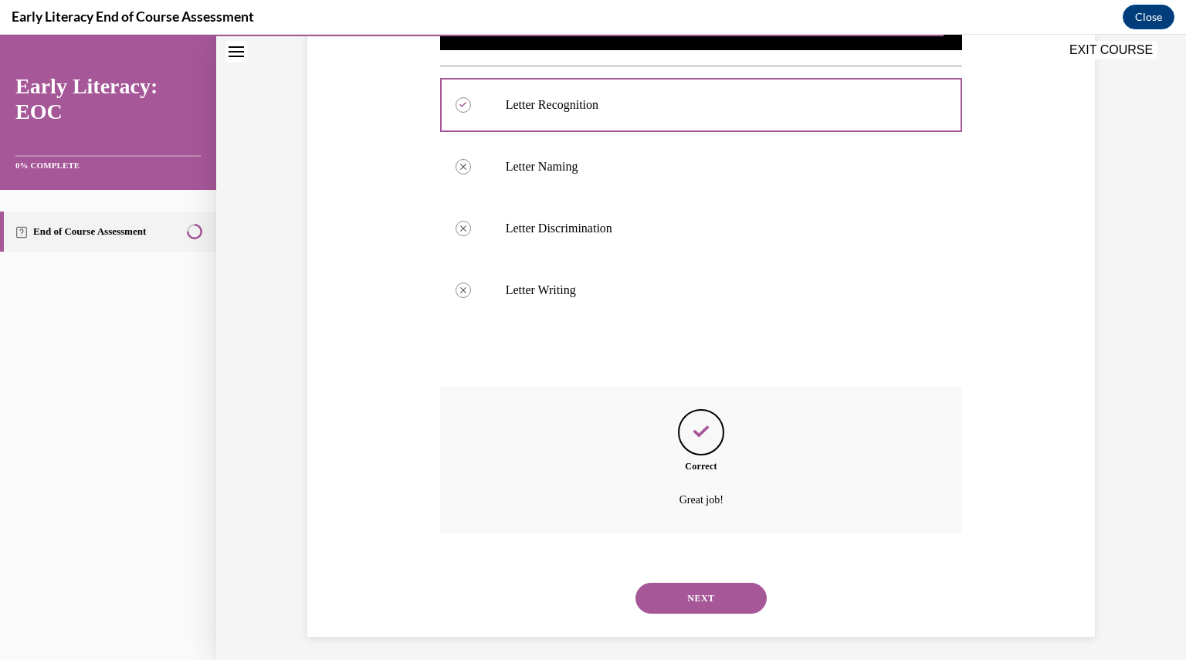
scroll to position [591, 0]
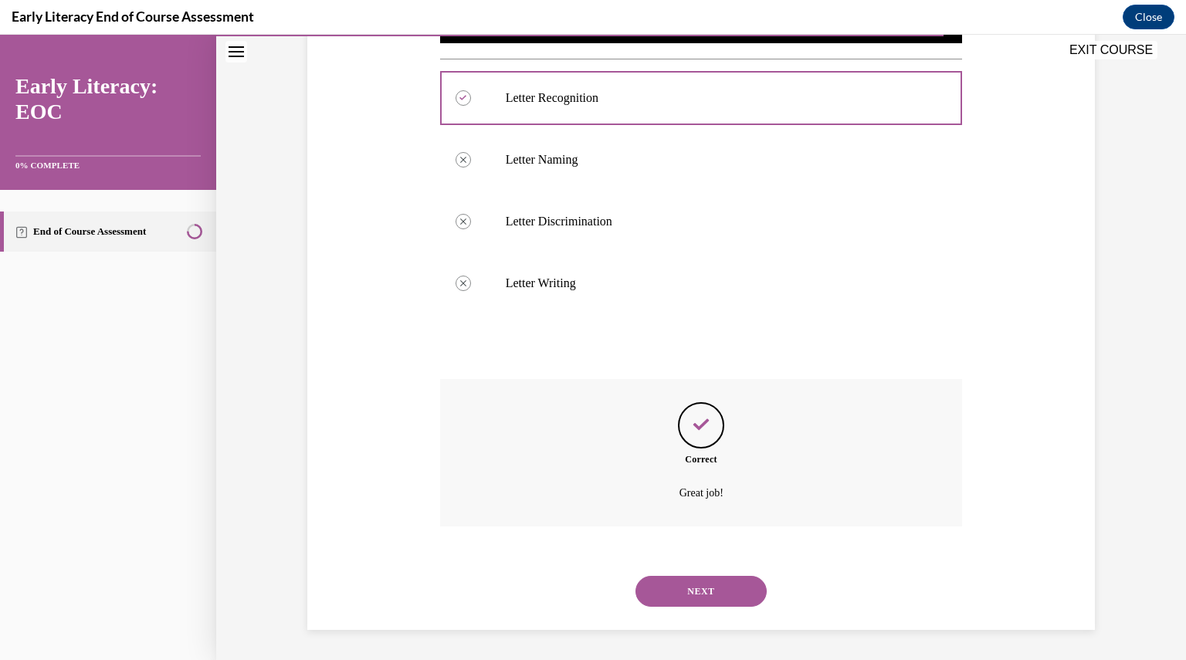
click at [709, 595] on button "NEXT" at bounding box center [700, 591] width 131 height 31
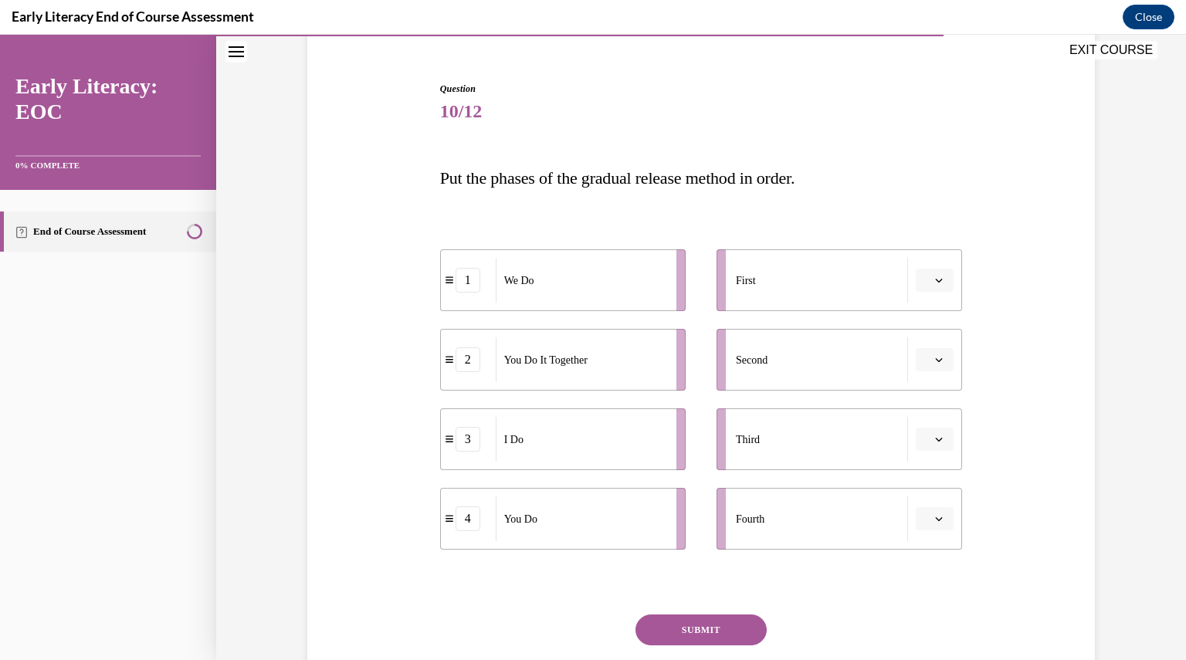
scroll to position [134, 0]
click at [469, 285] on div "1" at bounding box center [467, 279] width 25 height 25
drag, startPoint x: 460, startPoint y: 282, endPoint x: 458, endPoint y: 301, distance: 19.4
click at [458, 301] on div "1" at bounding box center [465, 298] width 25 height 25
drag, startPoint x: 455, startPoint y: 442, endPoint x: 942, endPoint y: 285, distance: 511.2
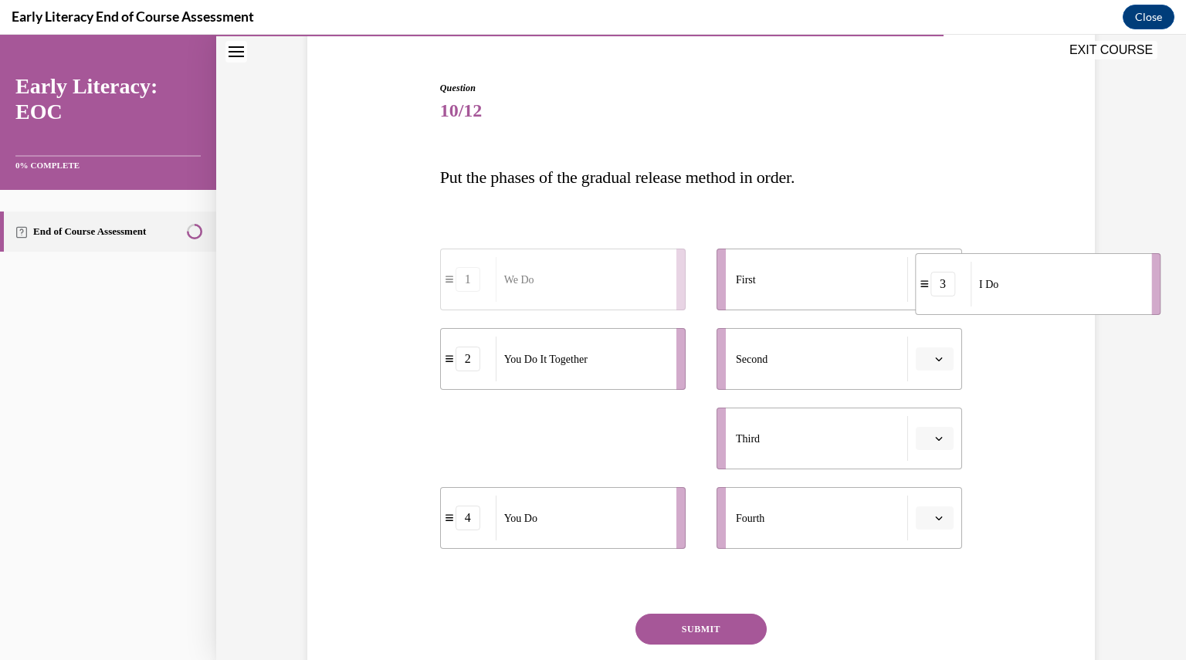
click at [942, 285] on div "3" at bounding box center [942, 284] width 25 height 25
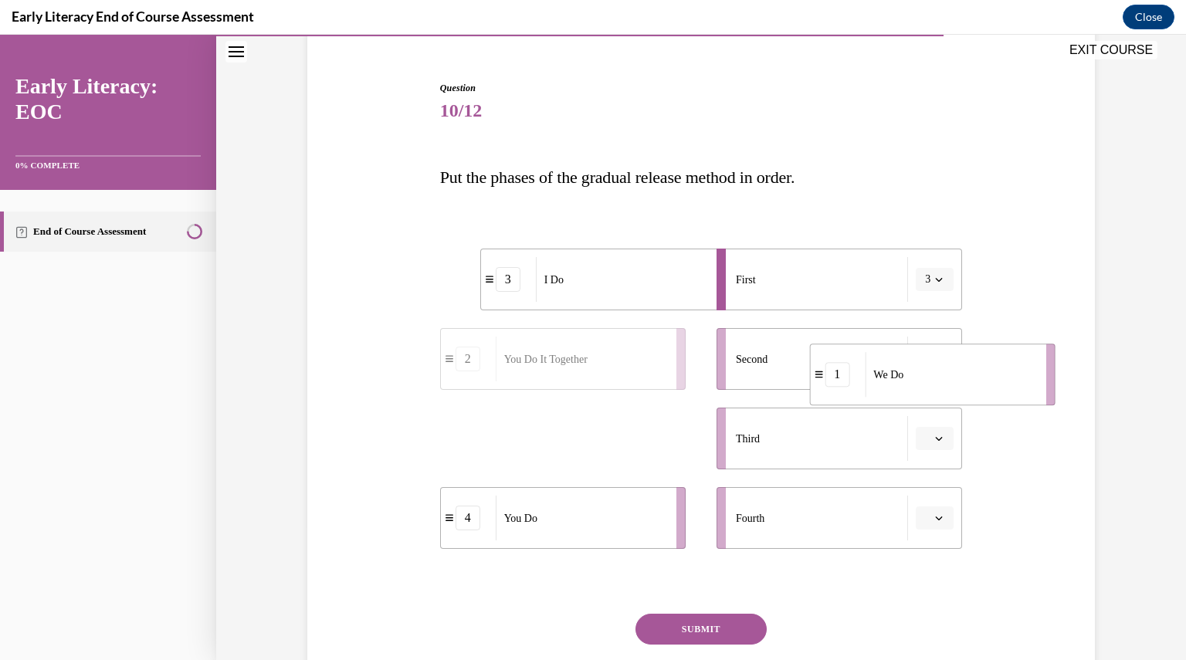
drag, startPoint x: 461, startPoint y: 441, endPoint x: 830, endPoint y: 377, distance: 374.5
click at [830, 377] on div "1" at bounding box center [836, 374] width 25 height 25
drag, startPoint x: 462, startPoint y: 450, endPoint x: 866, endPoint y: 459, distance: 403.8
click at [866, 459] on div "2" at bounding box center [845, 450] width 55 height 25
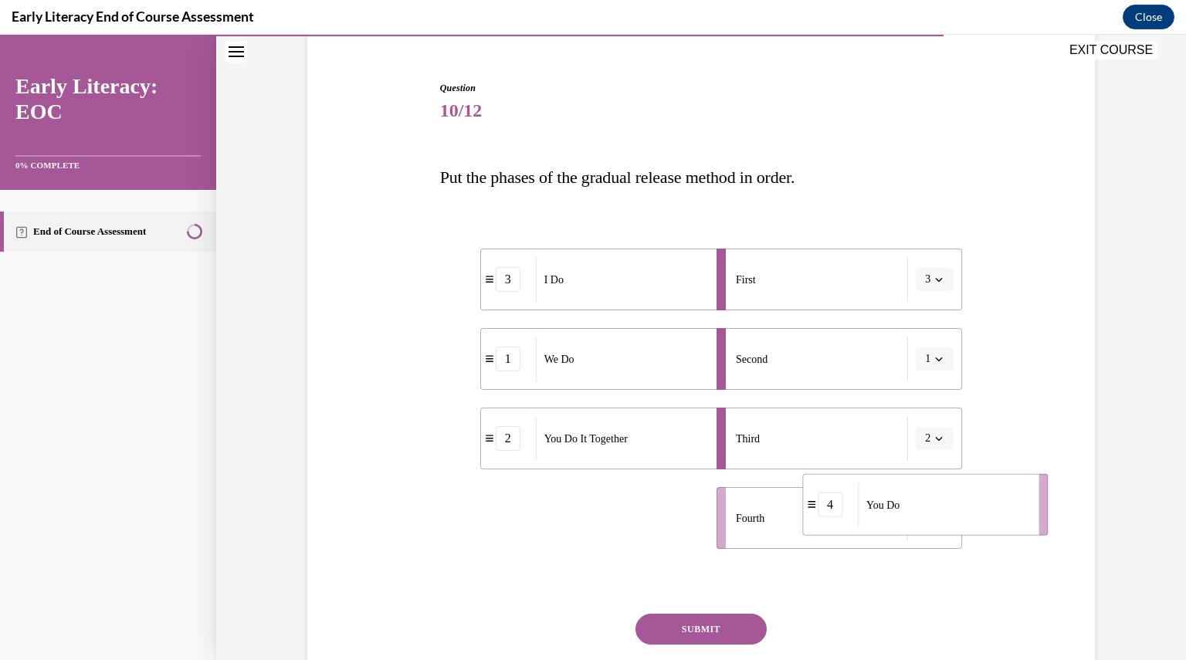
drag, startPoint x: 532, startPoint y: 532, endPoint x: 925, endPoint y: 515, distance: 393.3
click at [925, 515] on div "You Do" at bounding box center [943, 504] width 171 height 45
click at [720, 628] on button "SUBMIT" at bounding box center [700, 629] width 131 height 31
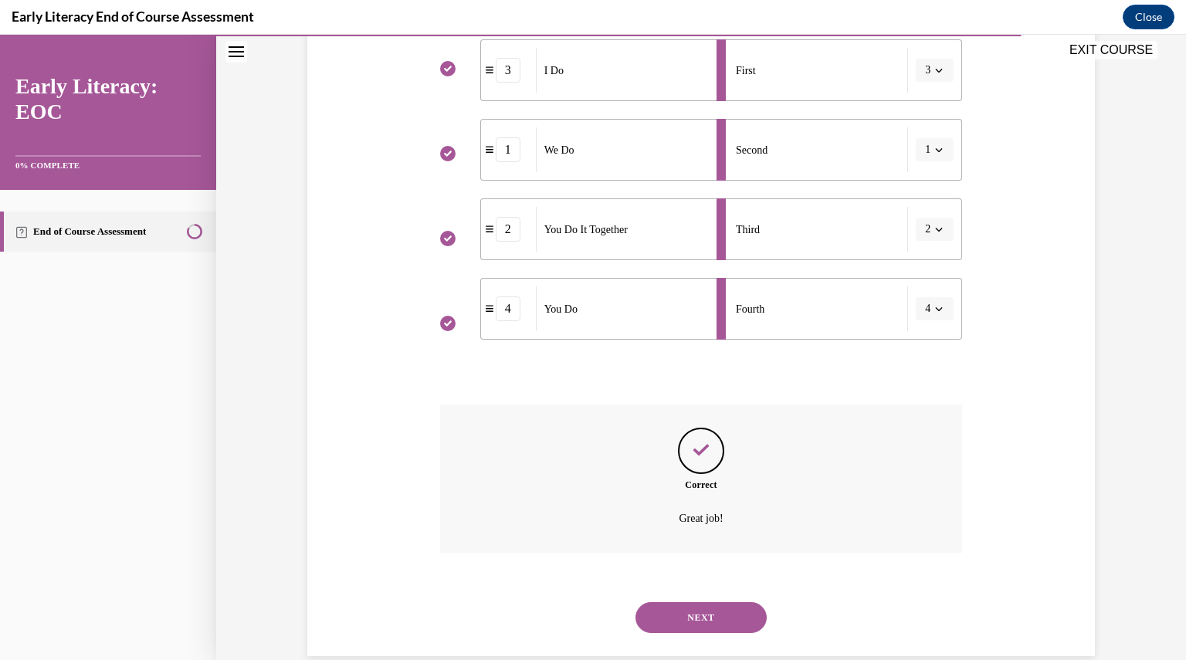
scroll to position [369, 0]
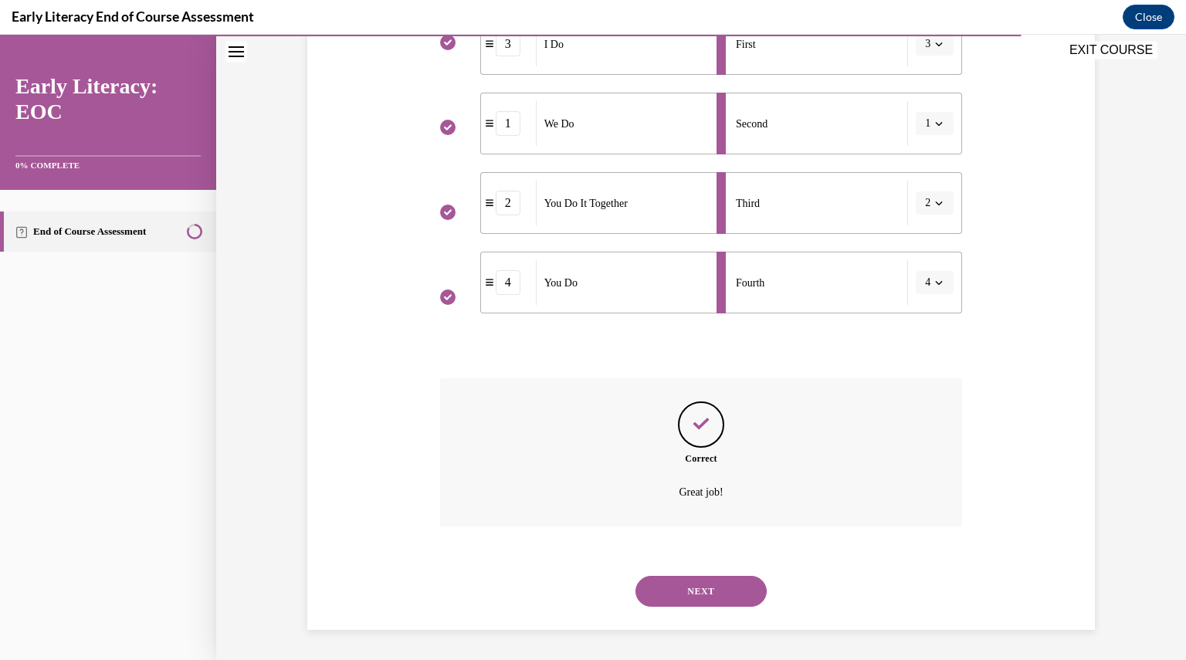
click at [692, 591] on button "NEXT" at bounding box center [700, 591] width 131 height 31
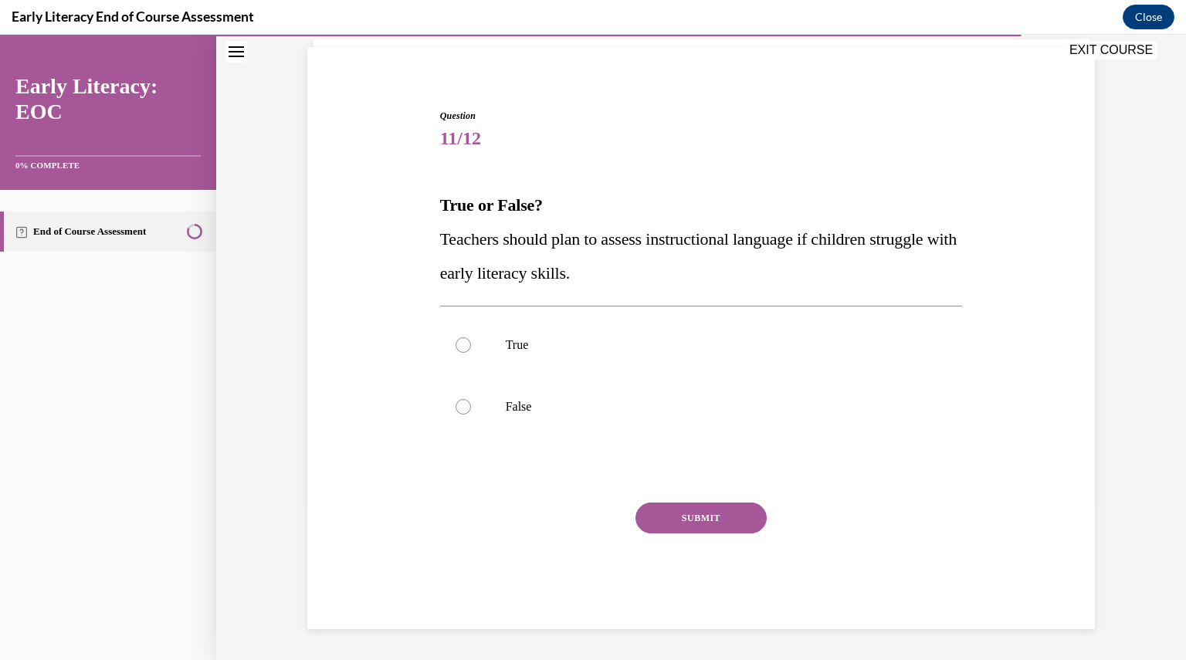
scroll to position [105, 0]
click at [631, 327] on div at bounding box center [701, 346] width 523 height 62
click at [673, 523] on button "SUBMIT" at bounding box center [700, 518] width 131 height 31
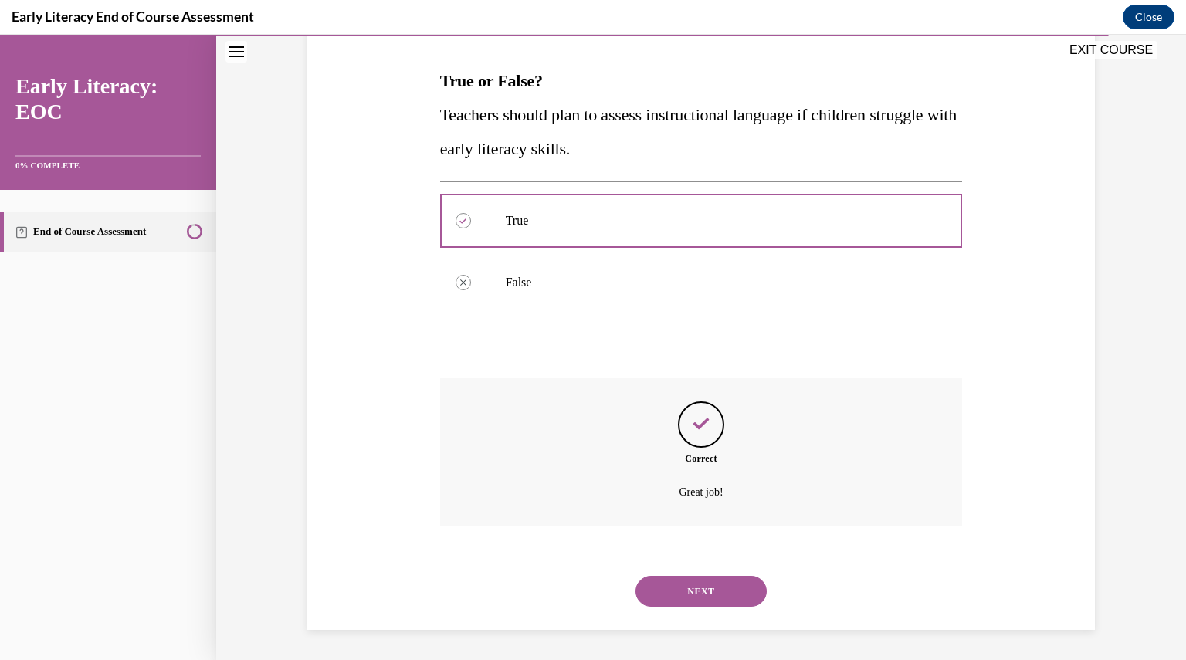
click at [702, 604] on button "NEXT" at bounding box center [700, 591] width 131 height 31
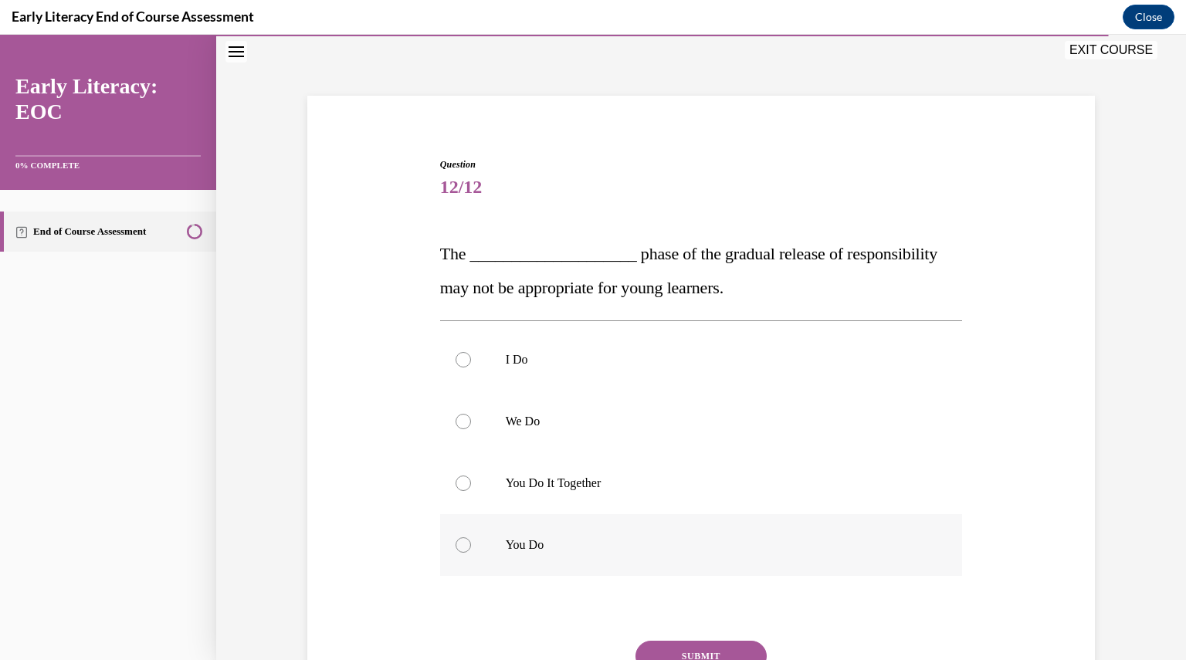
click at [658, 401] on div "I Do We Do You Do It Together You Do" at bounding box center [701, 452] width 523 height 247
click at [658, 401] on div at bounding box center [701, 422] width 523 height 62
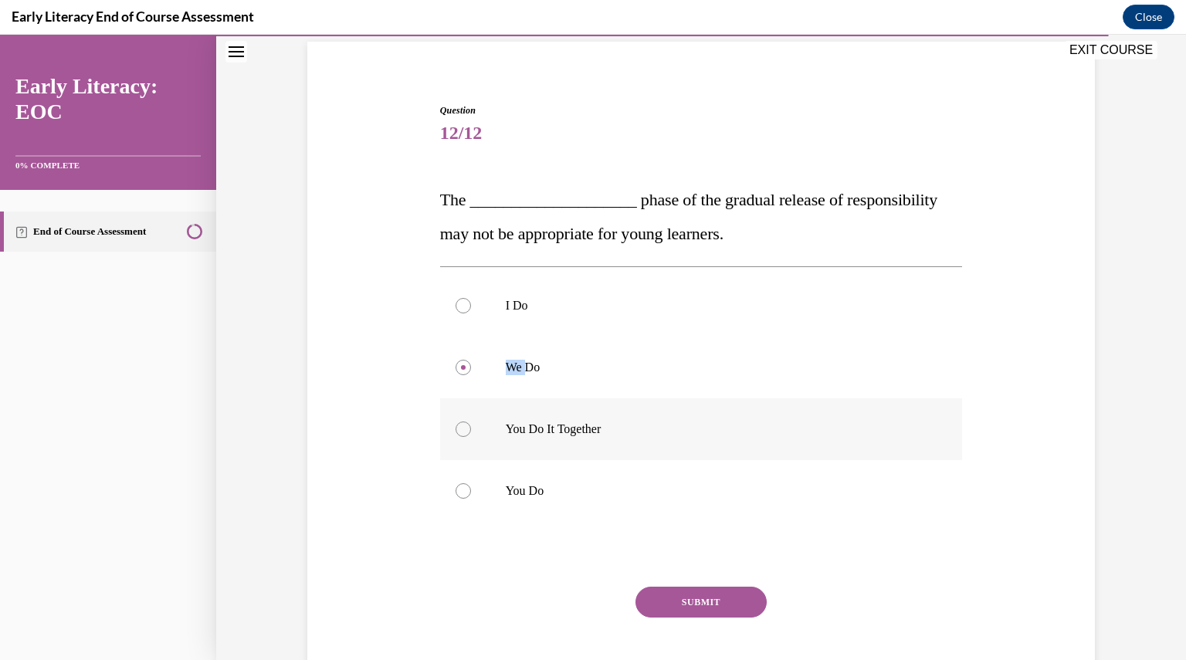
scroll to position [114, 0]
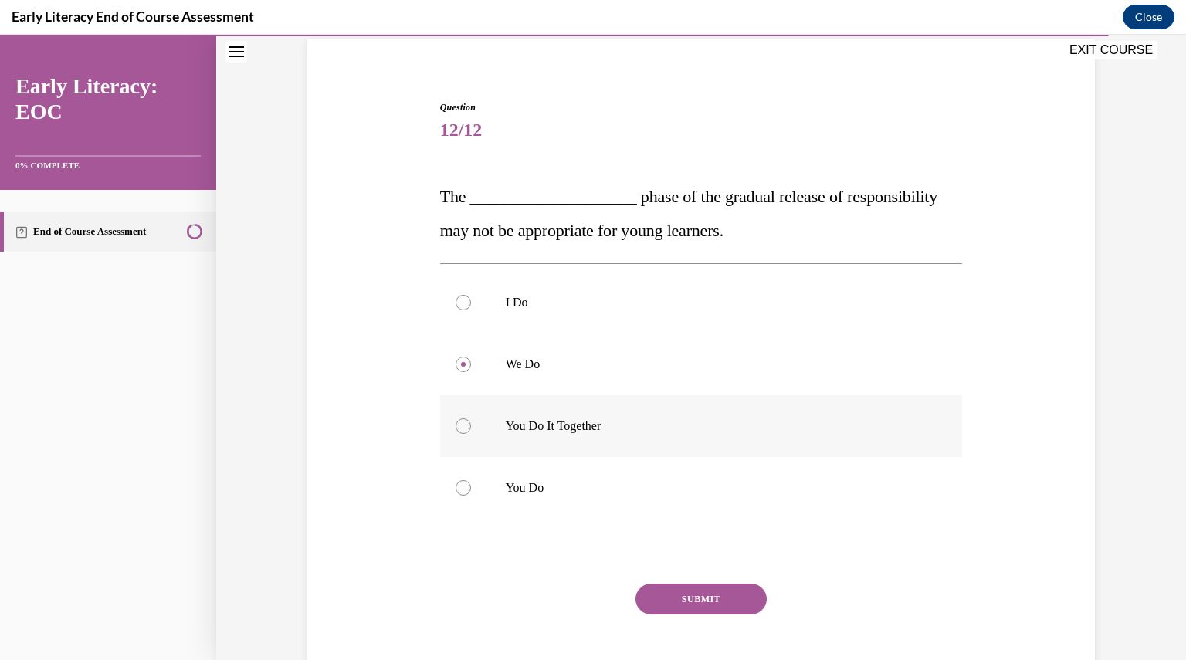
click at [658, 416] on div at bounding box center [701, 426] width 523 height 62
click at [690, 587] on button "SUBMIT" at bounding box center [700, 599] width 131 height 31
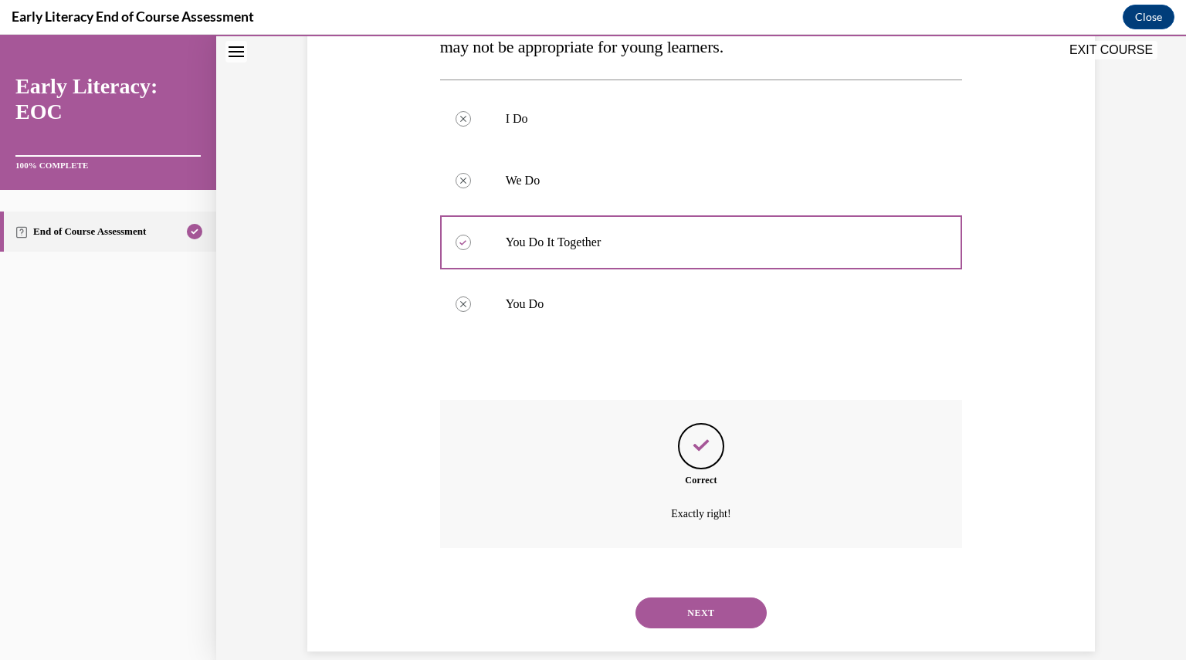
scroll to position [320, 0]
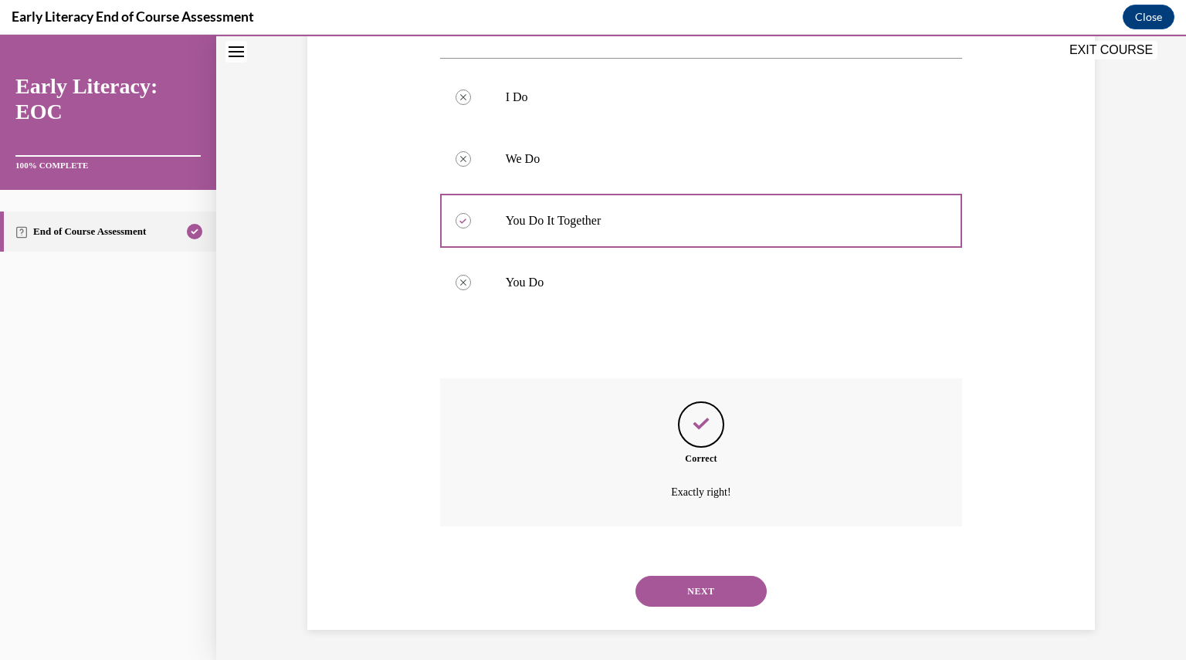
click at [716, 591] on button "NEXT" at bounding box center [700, 591] width 131 height 31
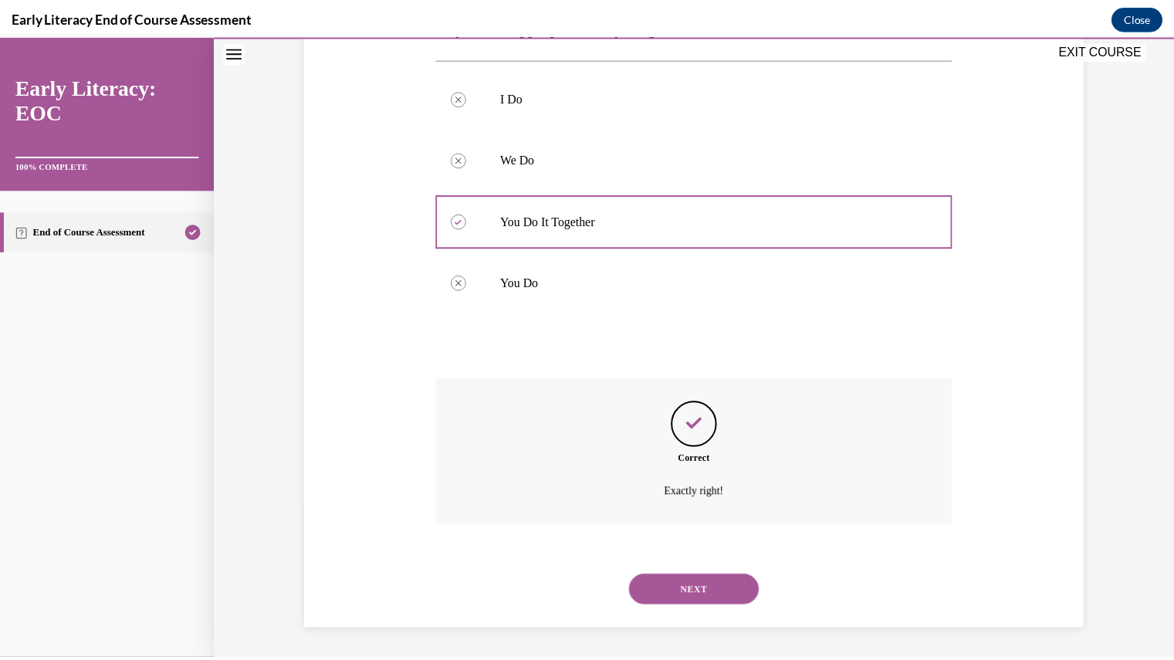
scroll to position [165, 0]
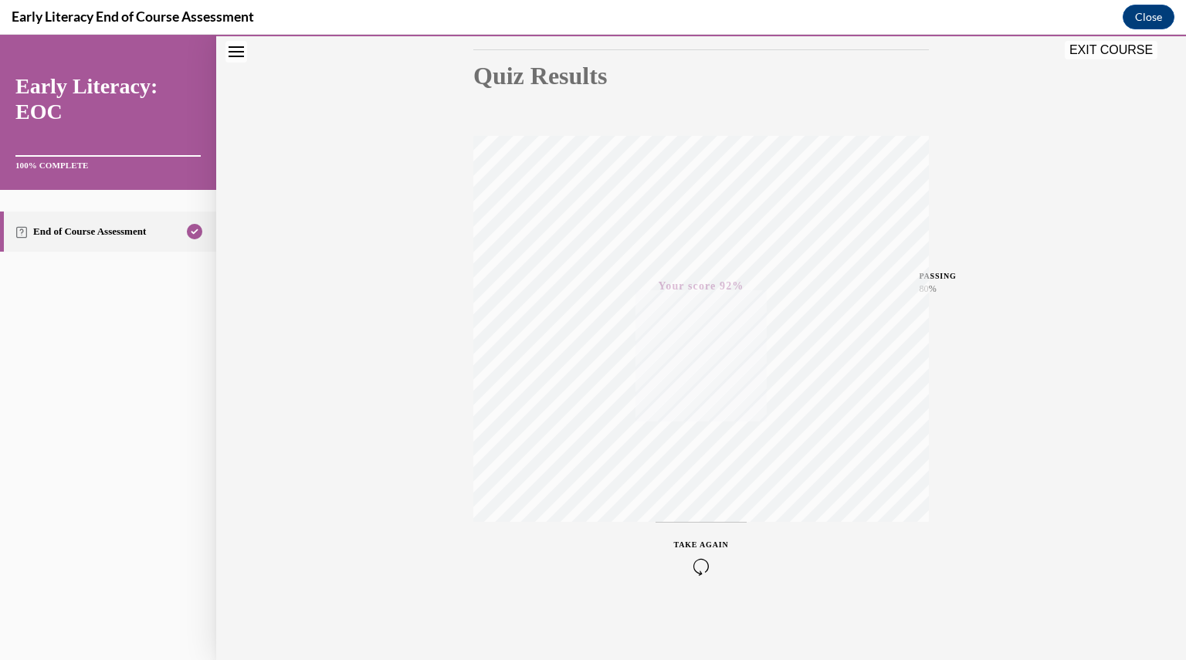
click at [1109, 41] on button "EXIT COURSE" at bounding box center [1111, 50] width 93 height 19
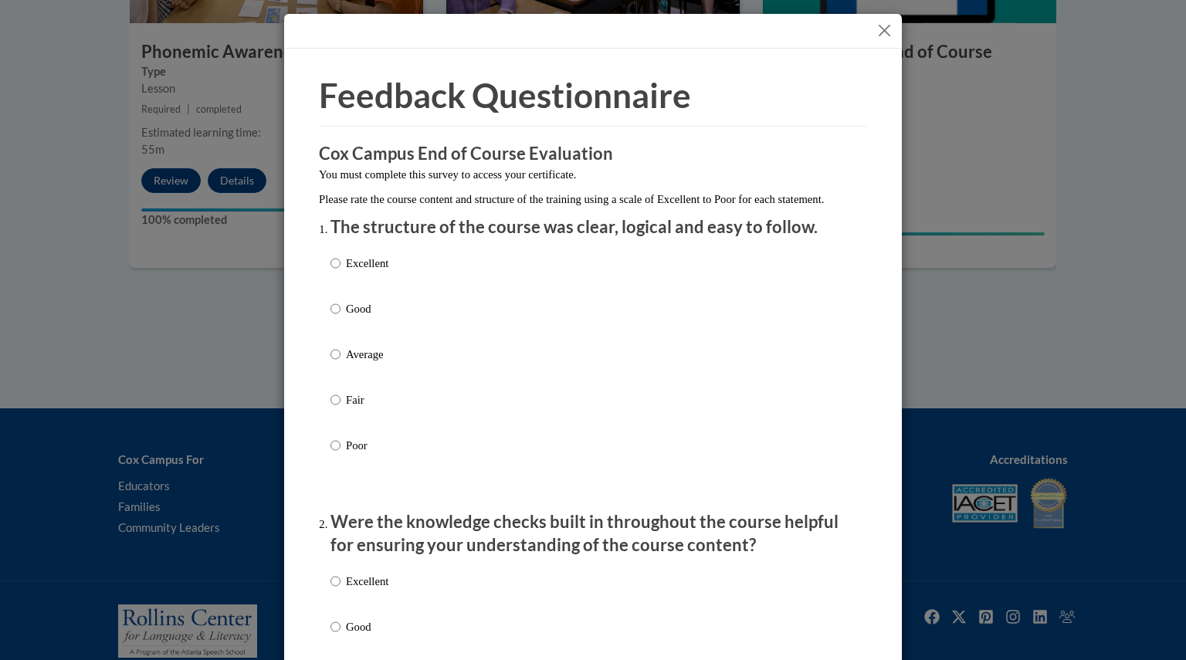
click at [880, 27] on button "Close" at bounding box center [884, 30] width 19 height 19
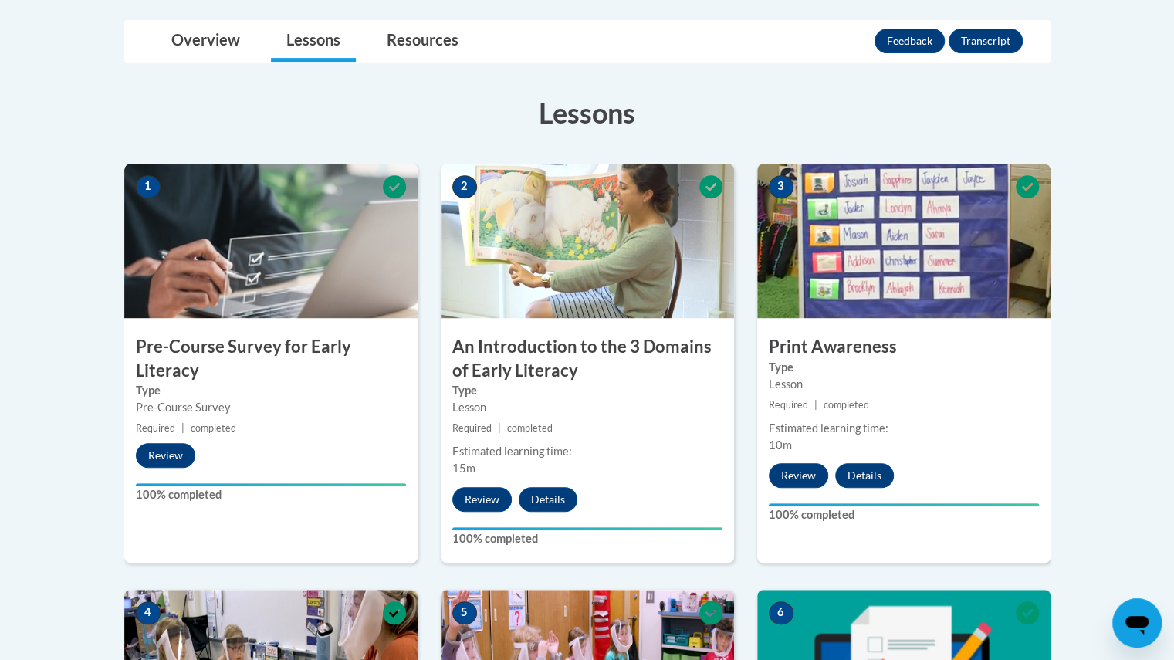
scroll to position [354, 0]
